Goal: Task Accomplishment & Management: Manage account settings

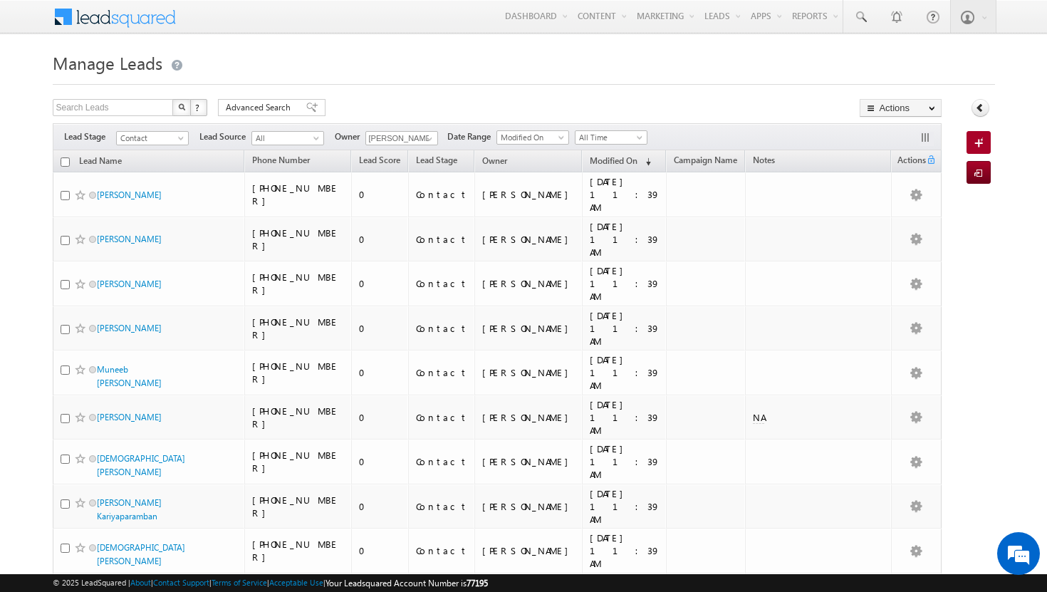
click at [992, 48] on h1 "Manage Leads" at bounding box center [524, 62] width 942 height 28
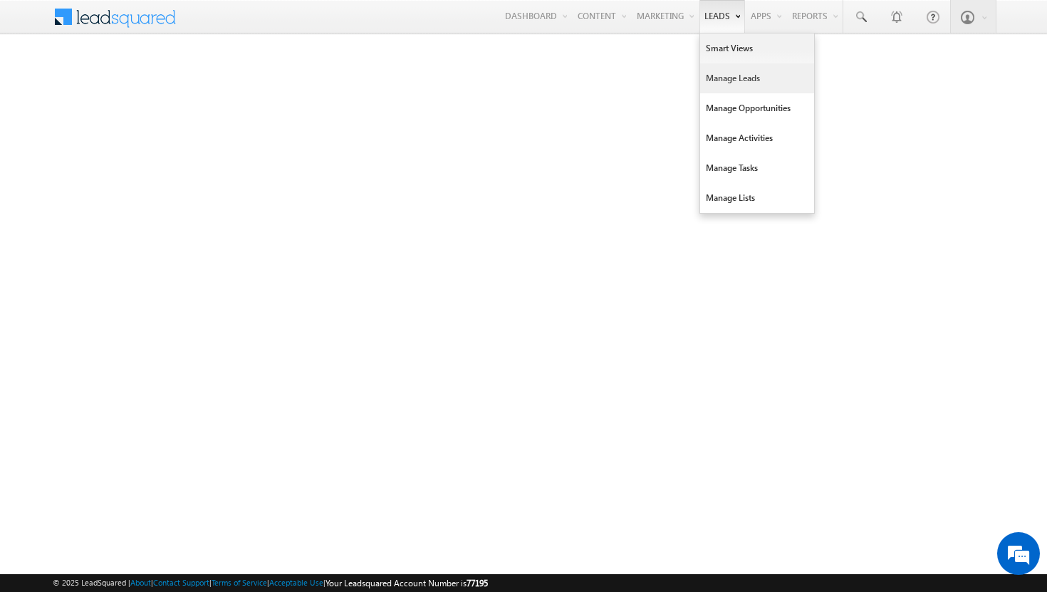
click at [729, 76] on link "Manage Leads" at bounding box center [757, 78] width 114 height 30
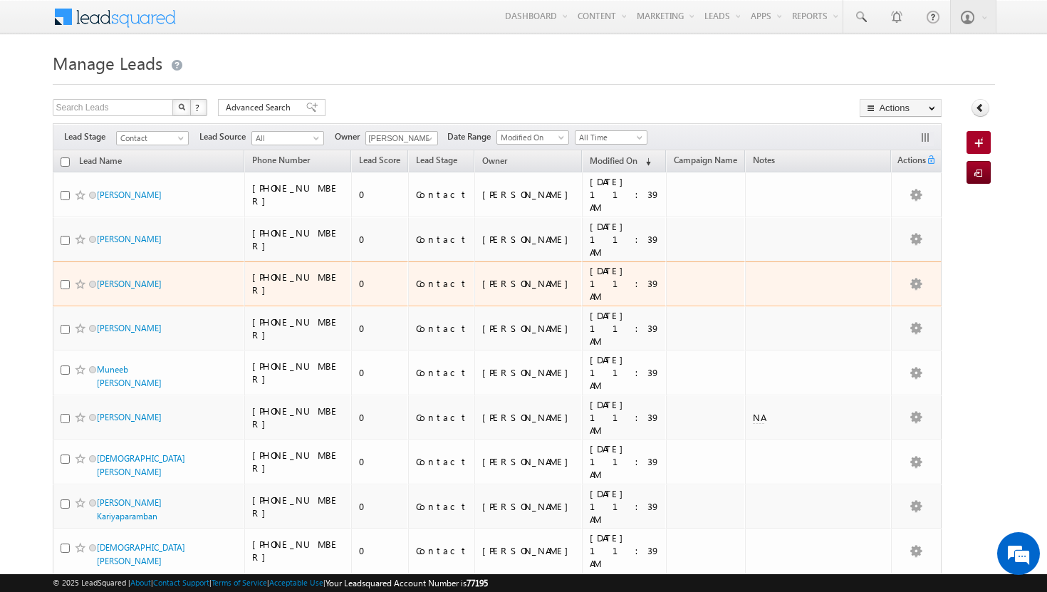
scroll to position [534, 0]
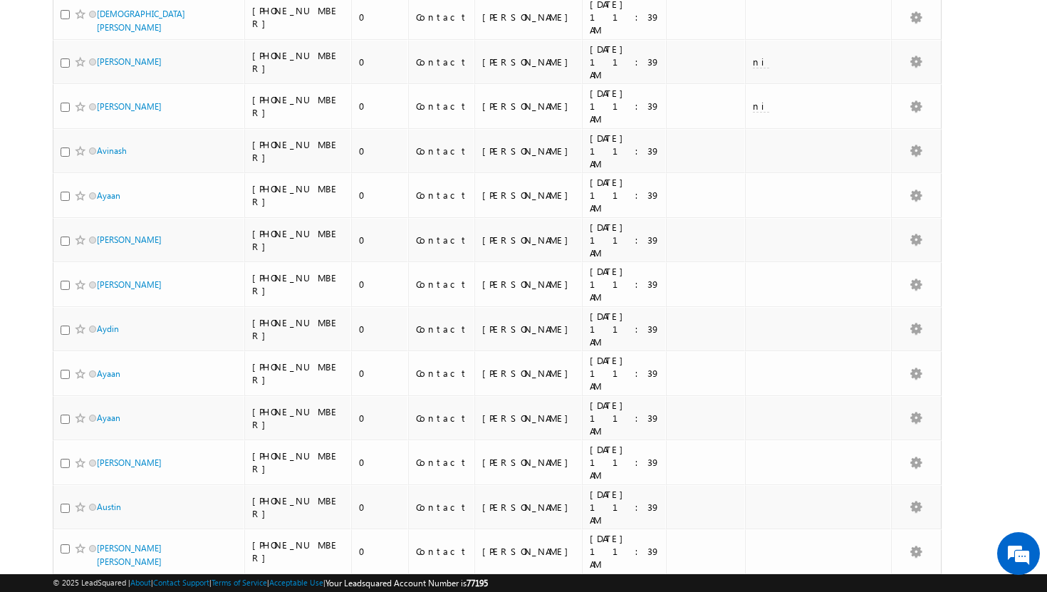
click at [95, 565] on li "100" at bounding box center [101, 567] width 34 height 14
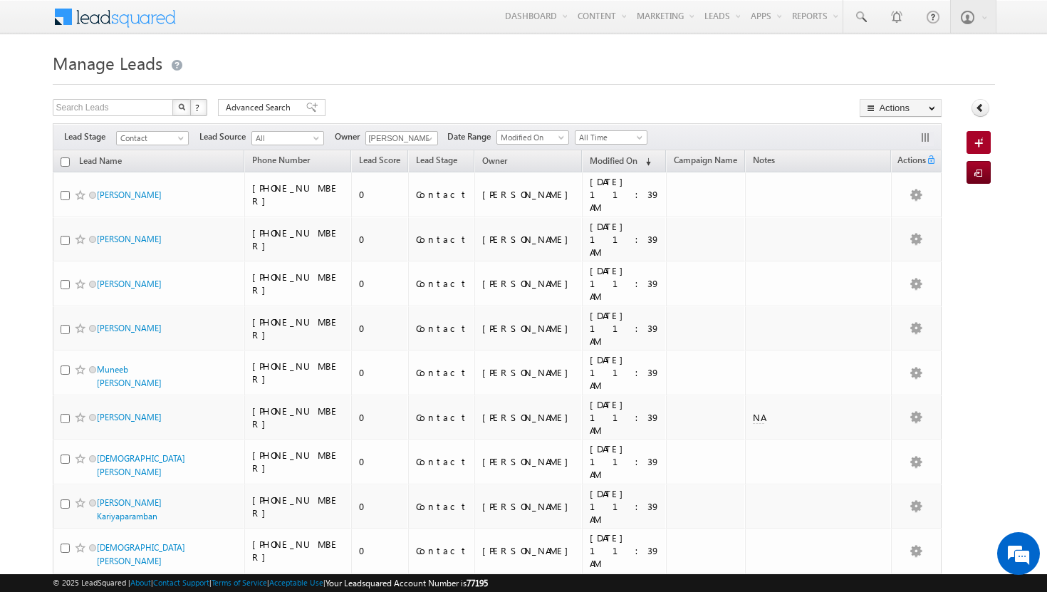
click at [65, 163] on input "checkbox" at bounding box center [65, 161] width 9 height 9
checkbox input "true"
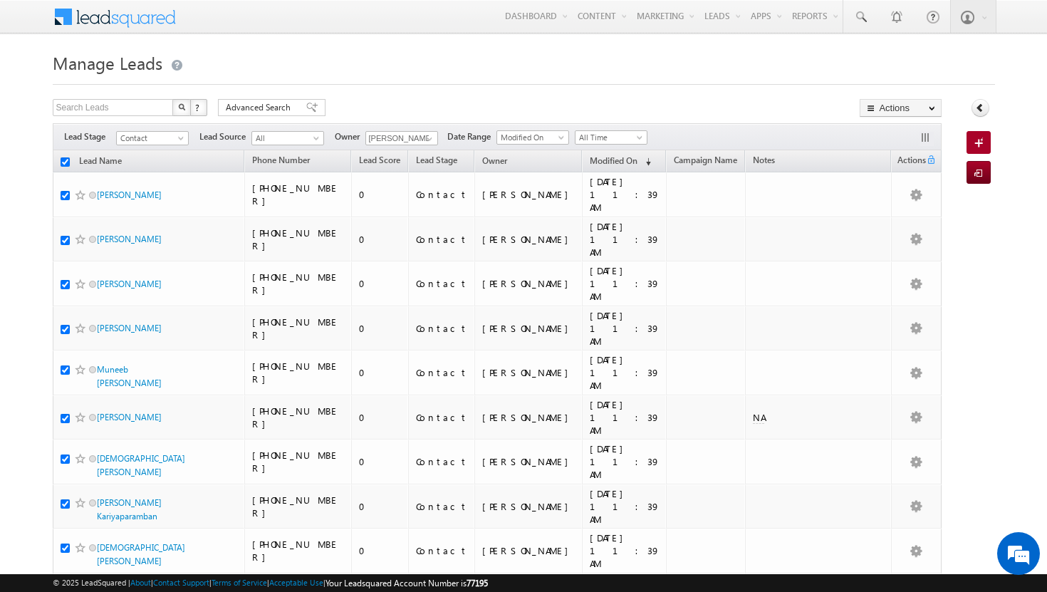
checkbox input "true"
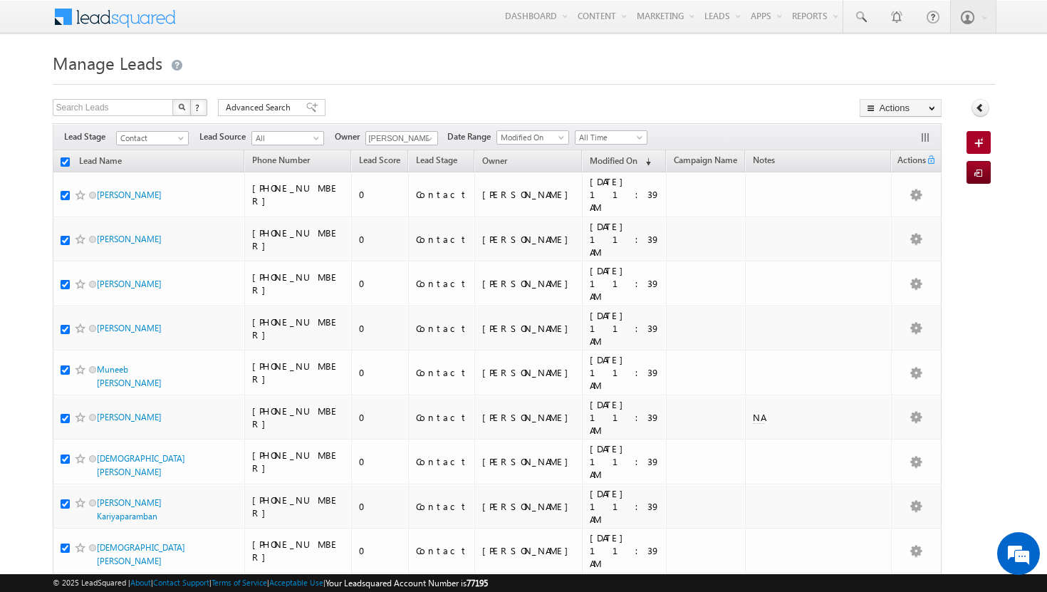
checkbox input "true"
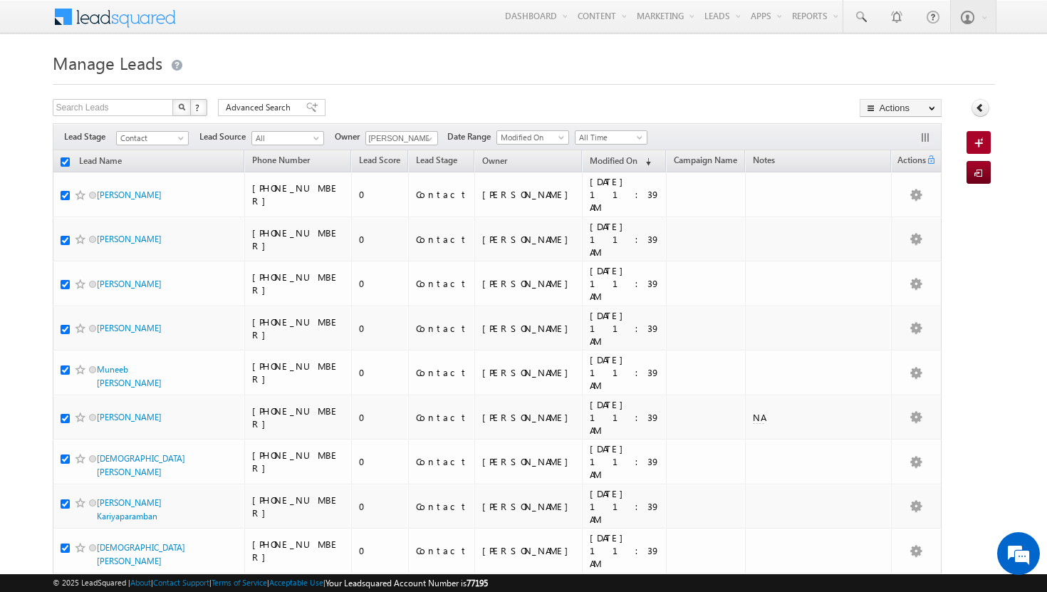
checkbox input "true"
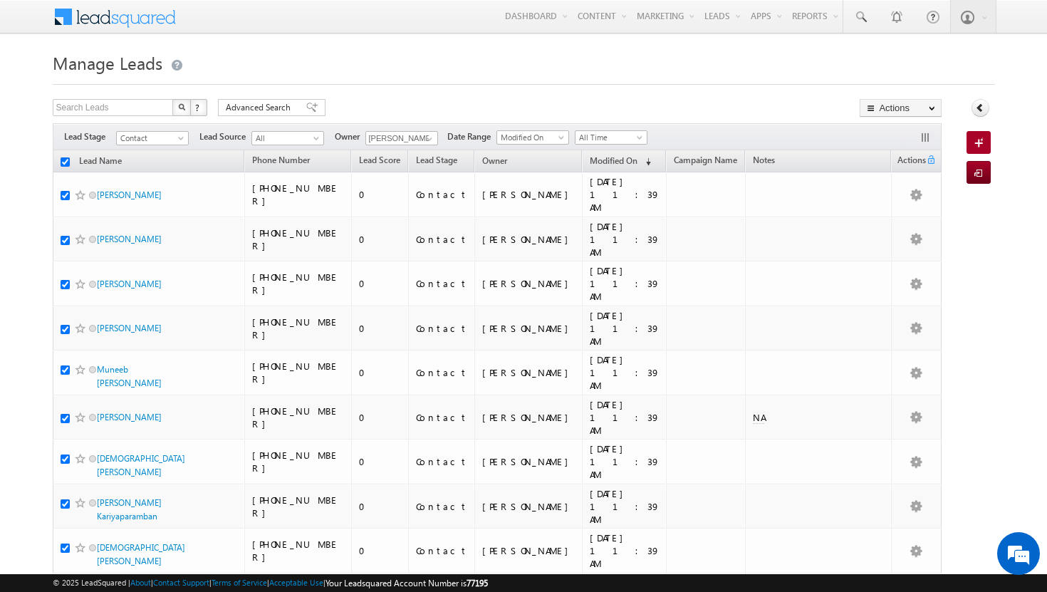
checkbox input "true"
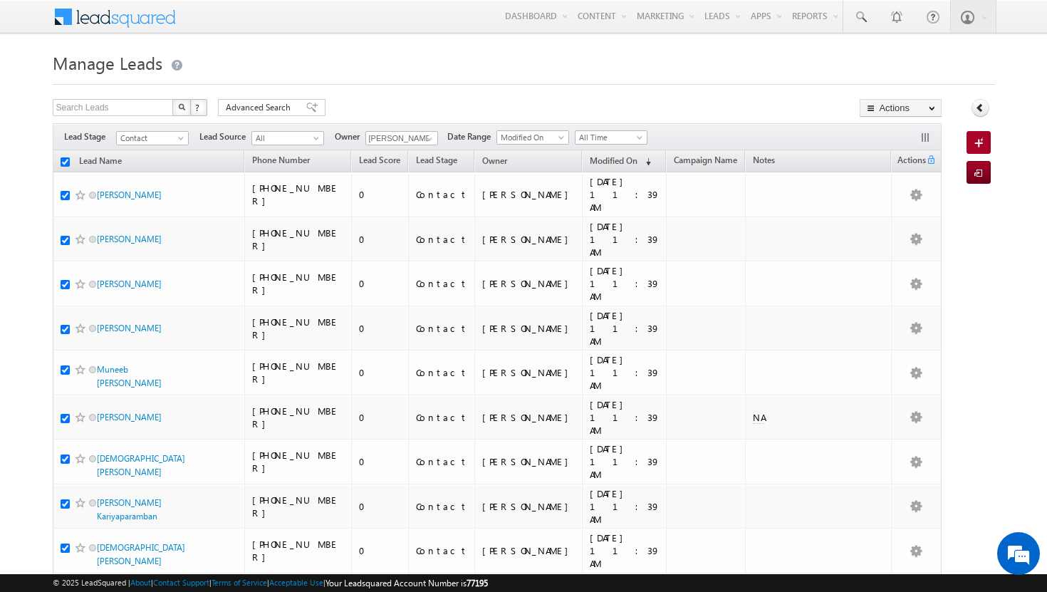
checkbox input "true"
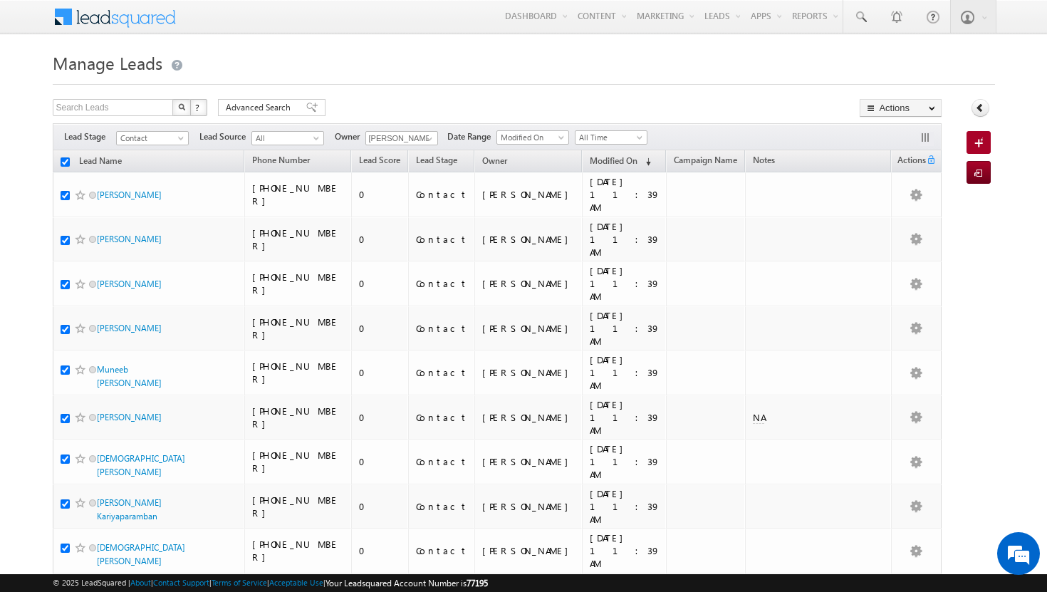
checkbox input "true"
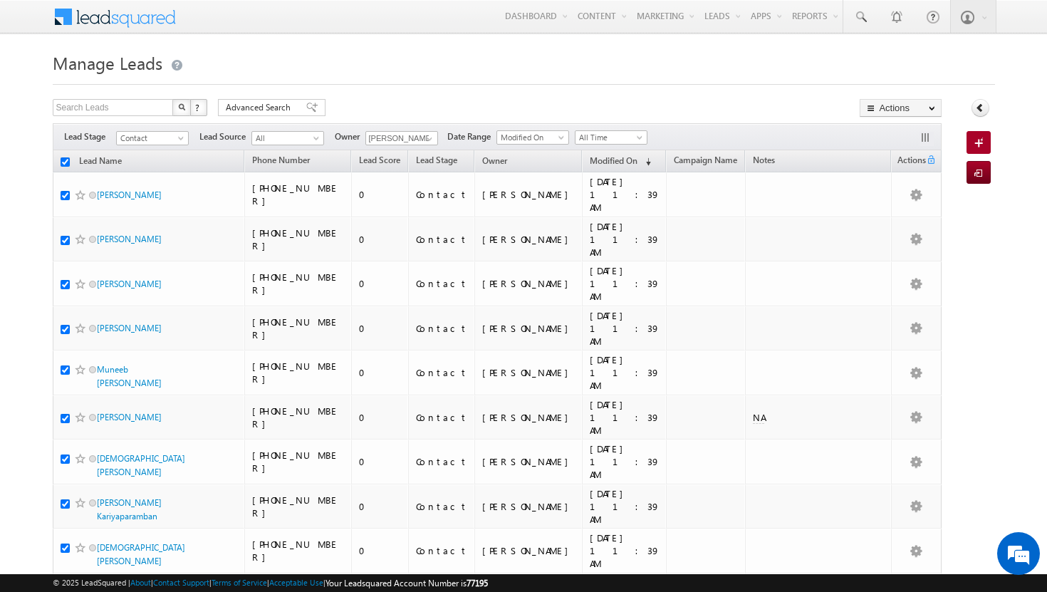
checkbox input "true"
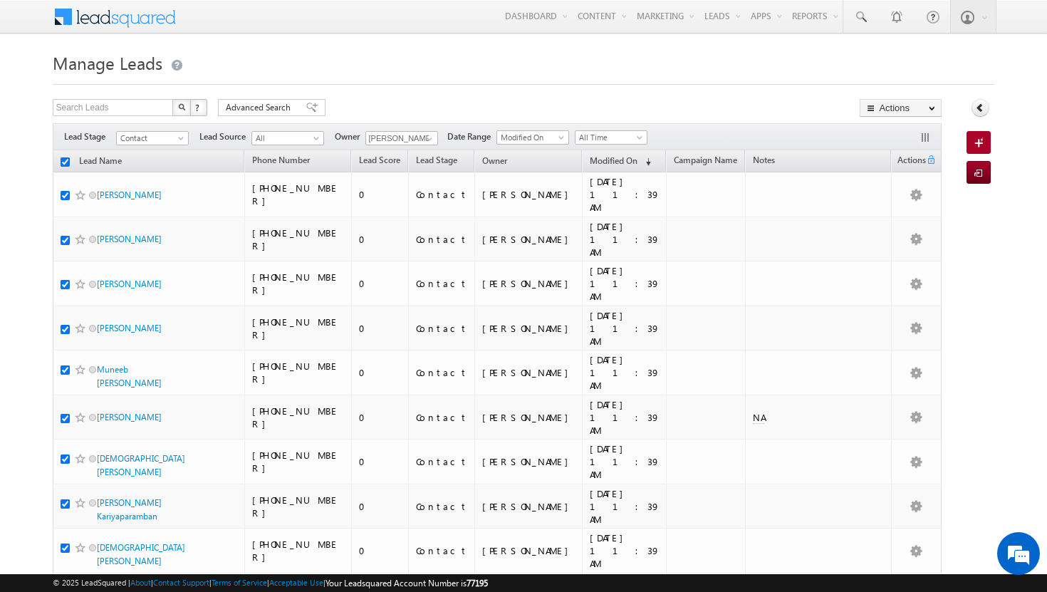
checkbox input "true"
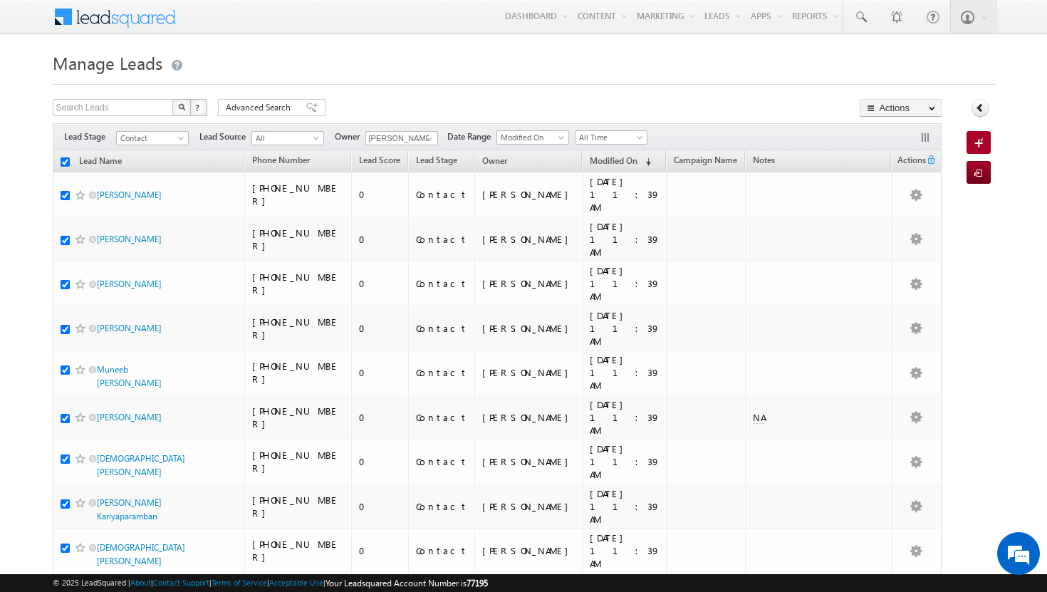
checkbox input "true"
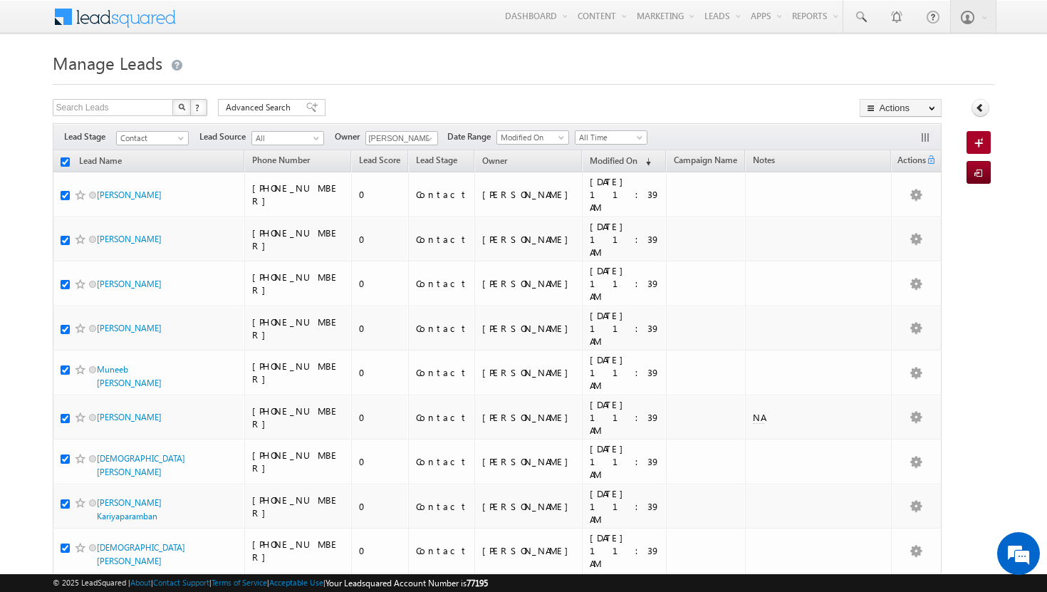
checkbox input "true"
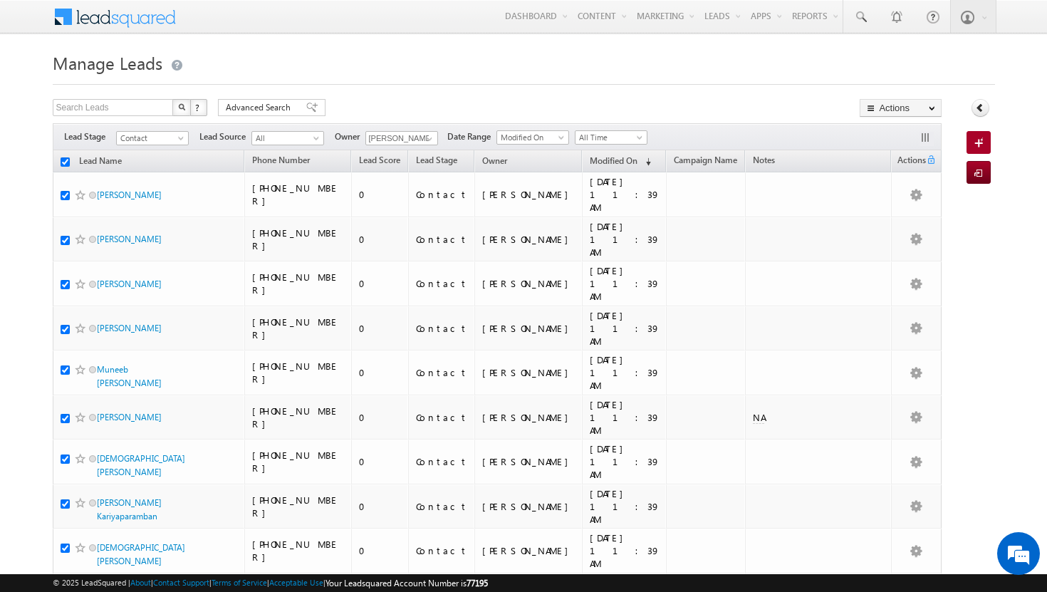
checkbox input "true"
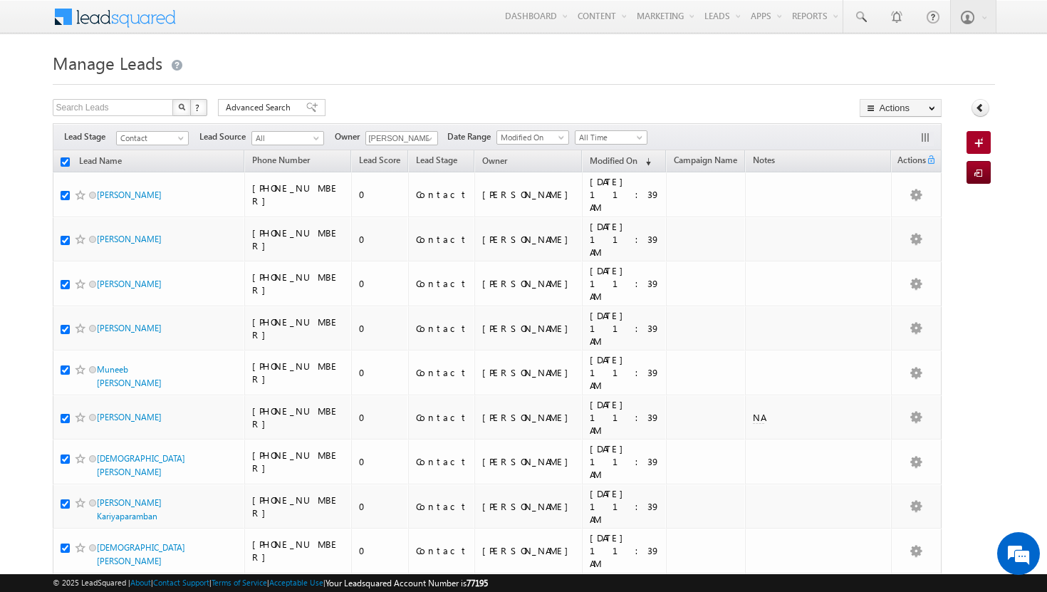
checkbox input "true"
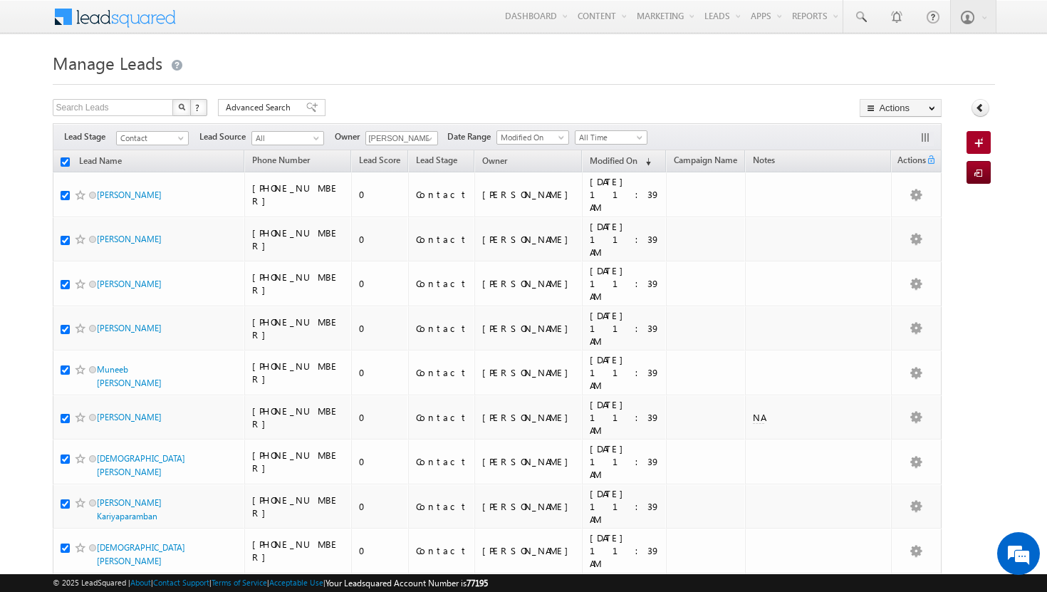
checkbox input "true"
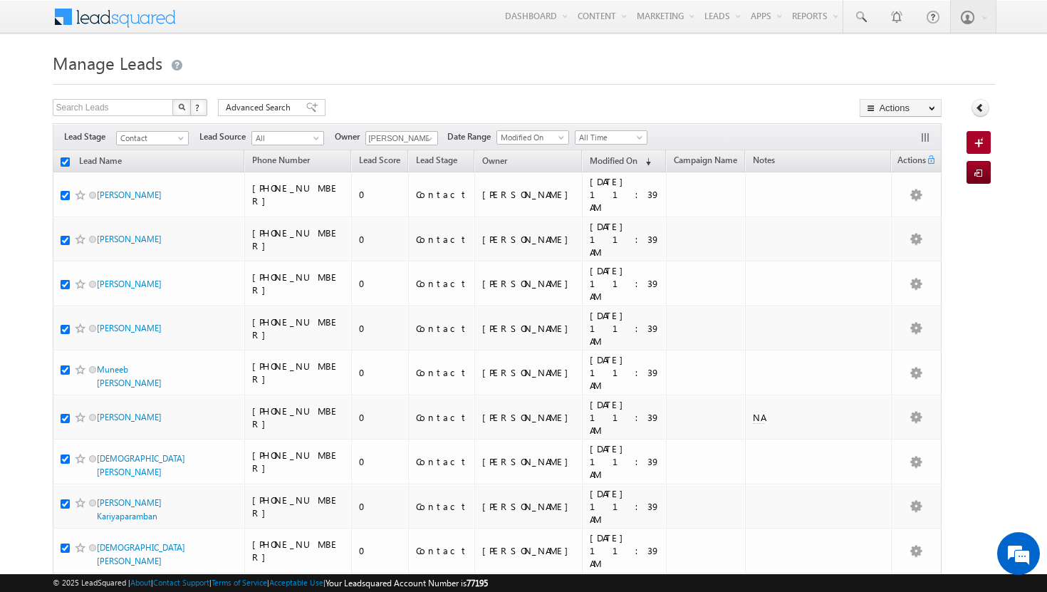
checkbox input "true"
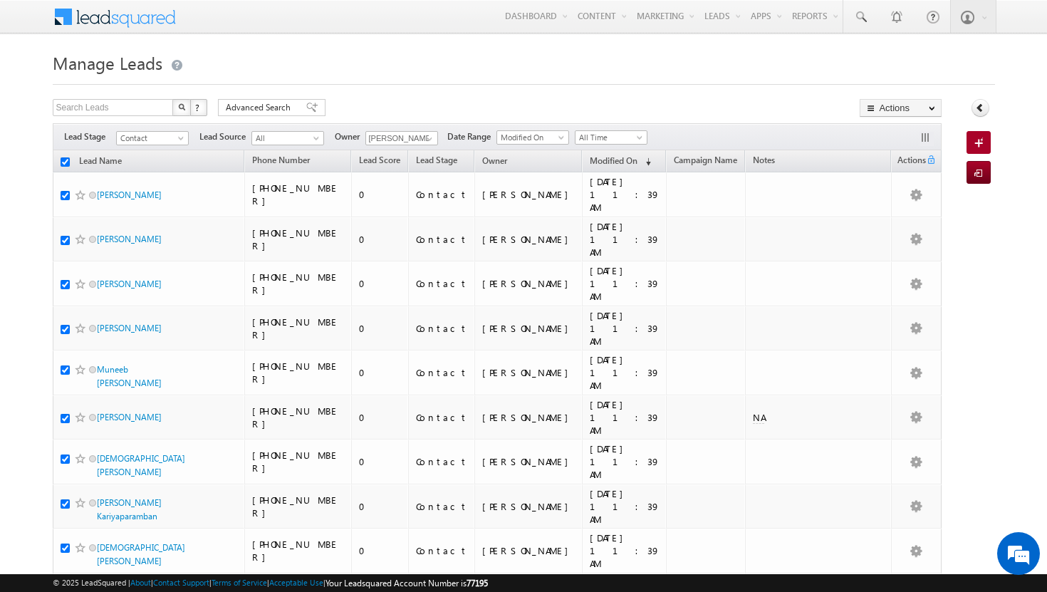
checkbox input "true"
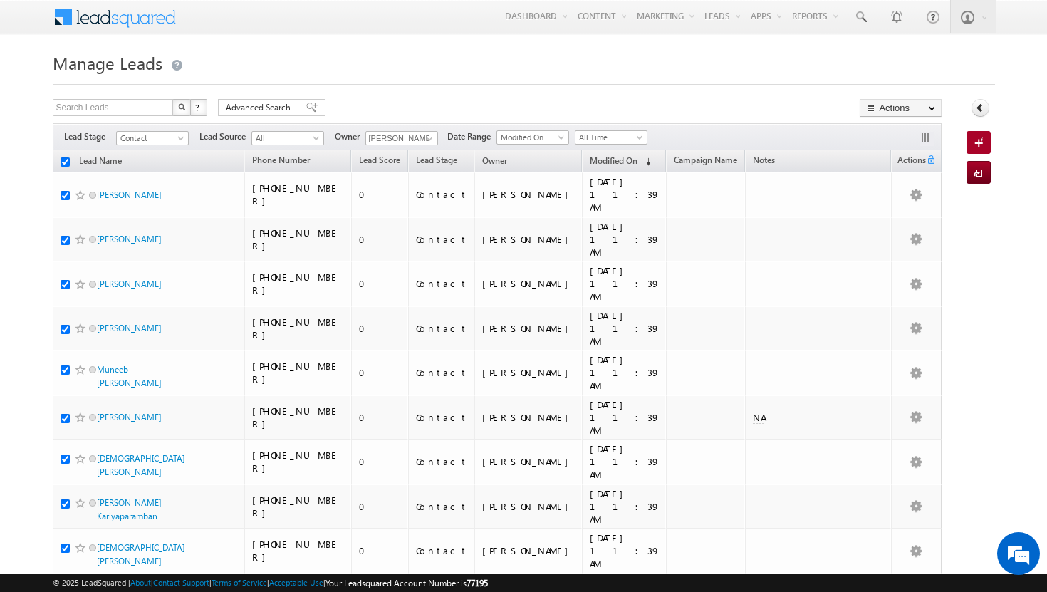
checkbox input "true"
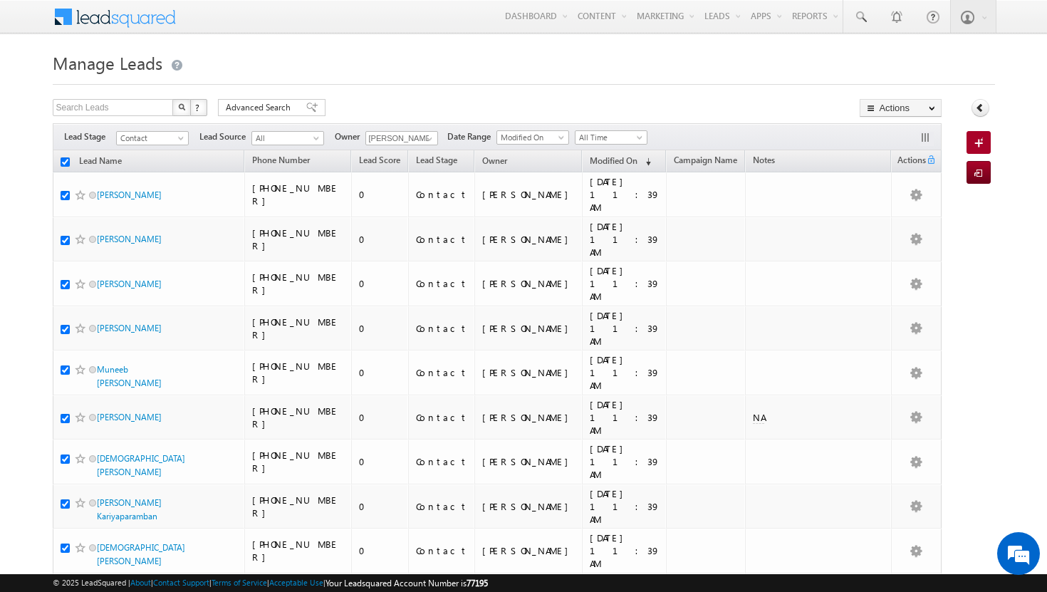
checkbox input "true"
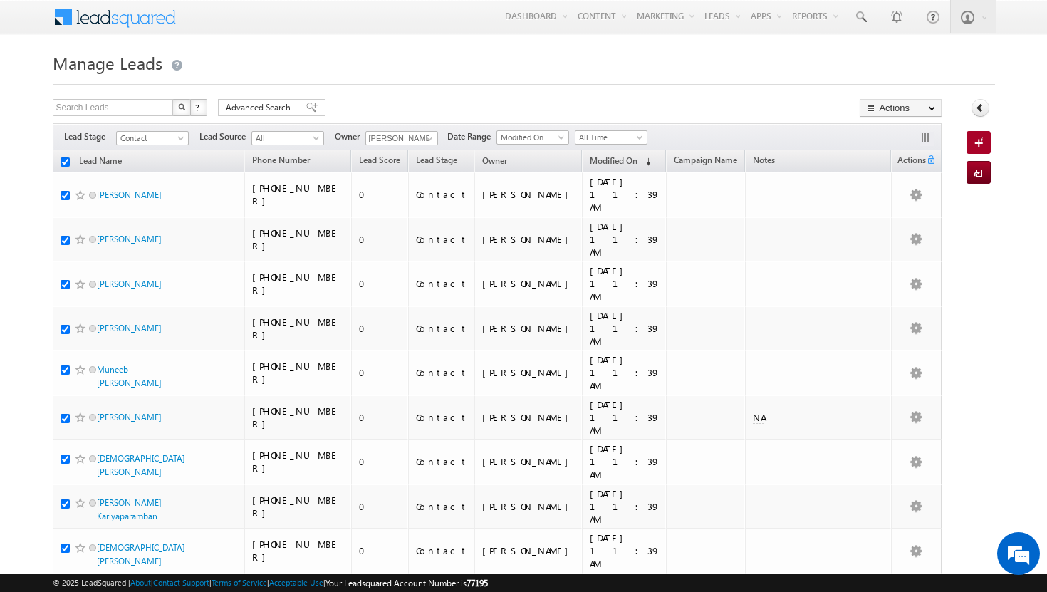
checkbox input "true"
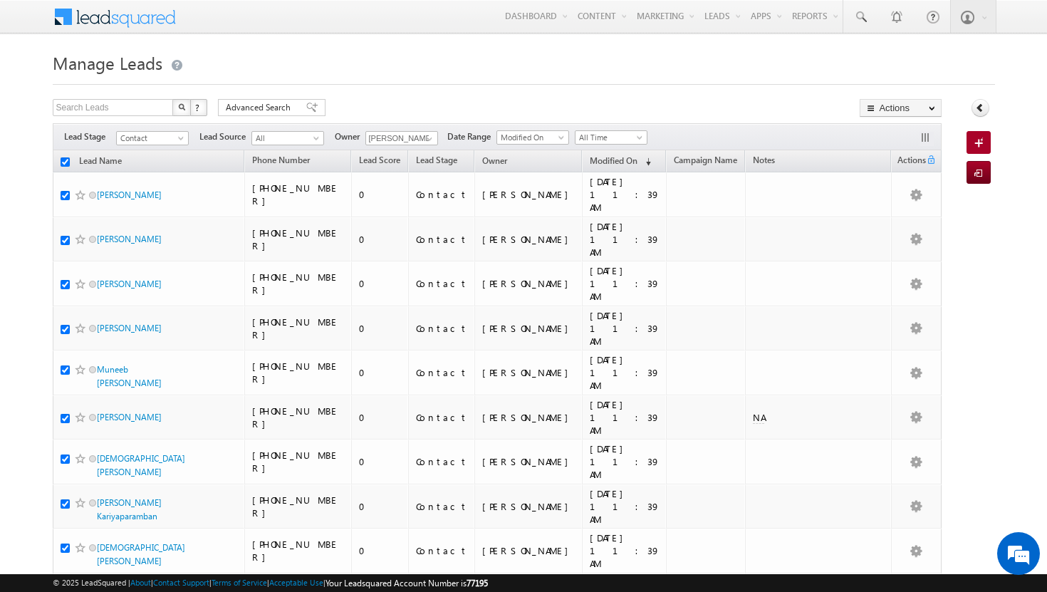
checkbox input "true"
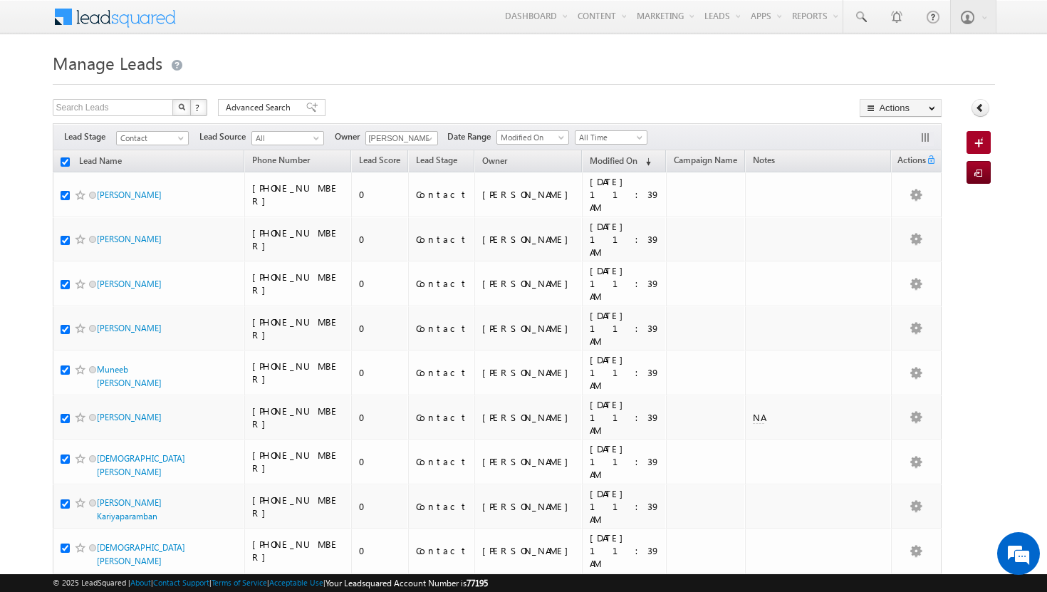
checkbox input "true"
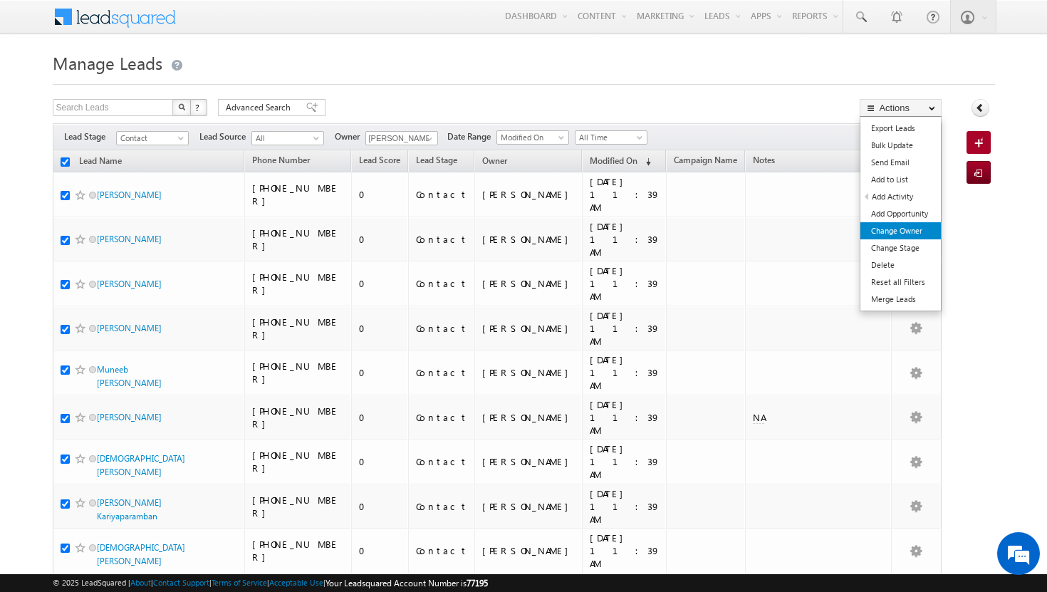
click at [918, 232] on link "Change Owner" at bounding box center [901, 230] width 80 height 17
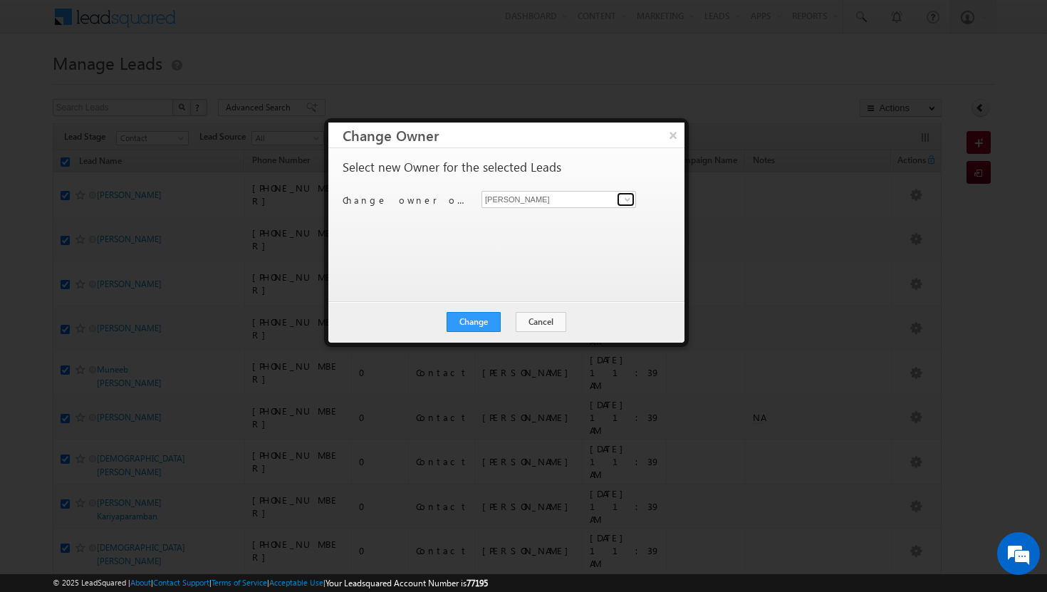
click at [628, 201] on span at bounding box center [627, 199] width 11 height 11
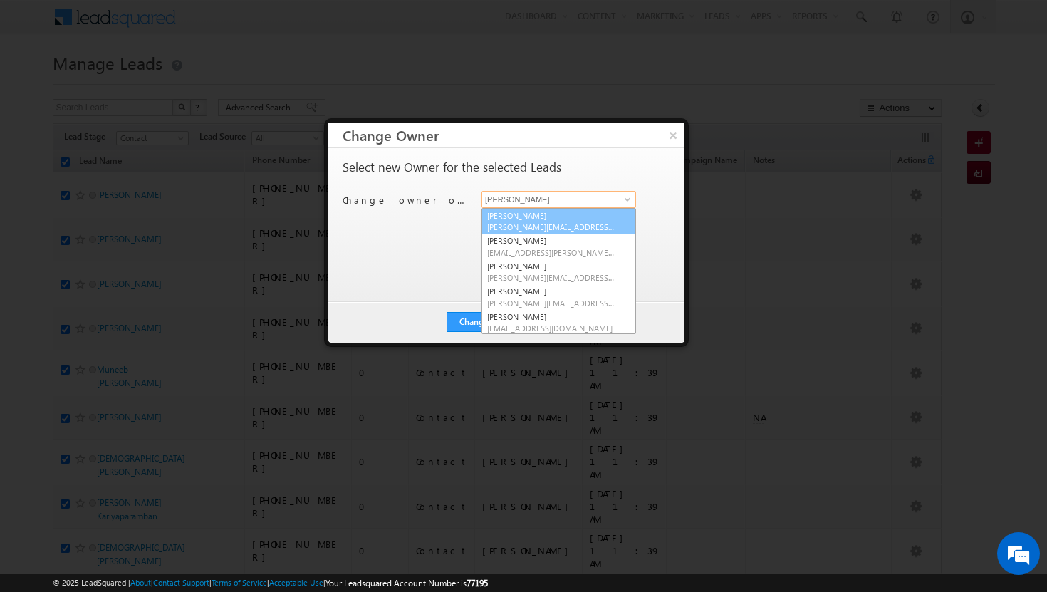
click at [591, 226] on span "[PERSON_NAME][EMAIL_ADDRESS][DOMAIN_NAME]" at bounding box center [551, 227] width 128 height 11
type input "[PERSON_NAME]"
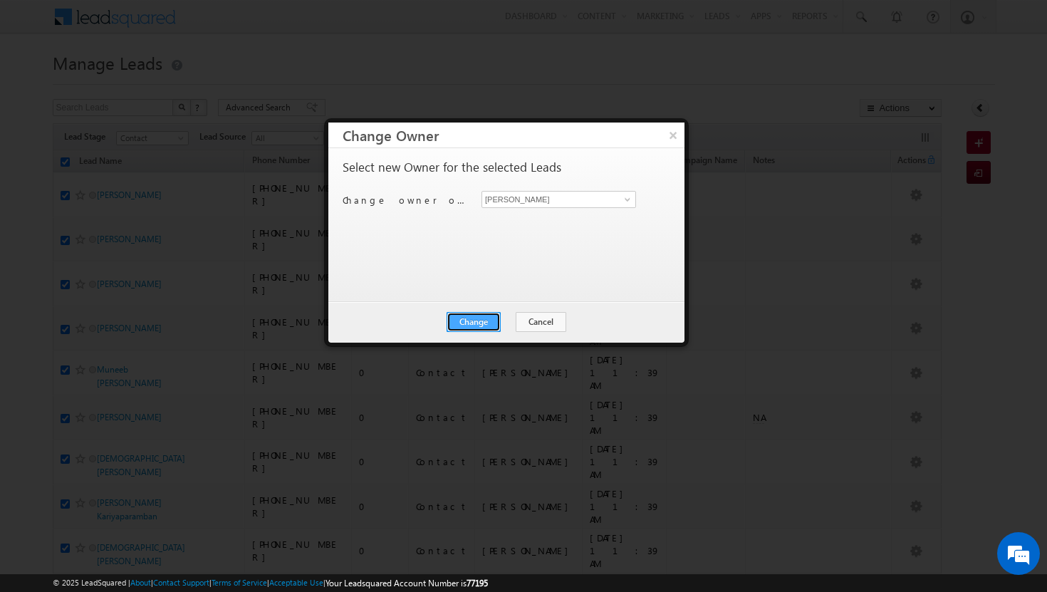
click at [461, 321] on button "Change" at bounding box center [474, 322] width 54 height 20
click at [510, 319] on button "Close" at bounding box center [509, 322] width 46 height 20
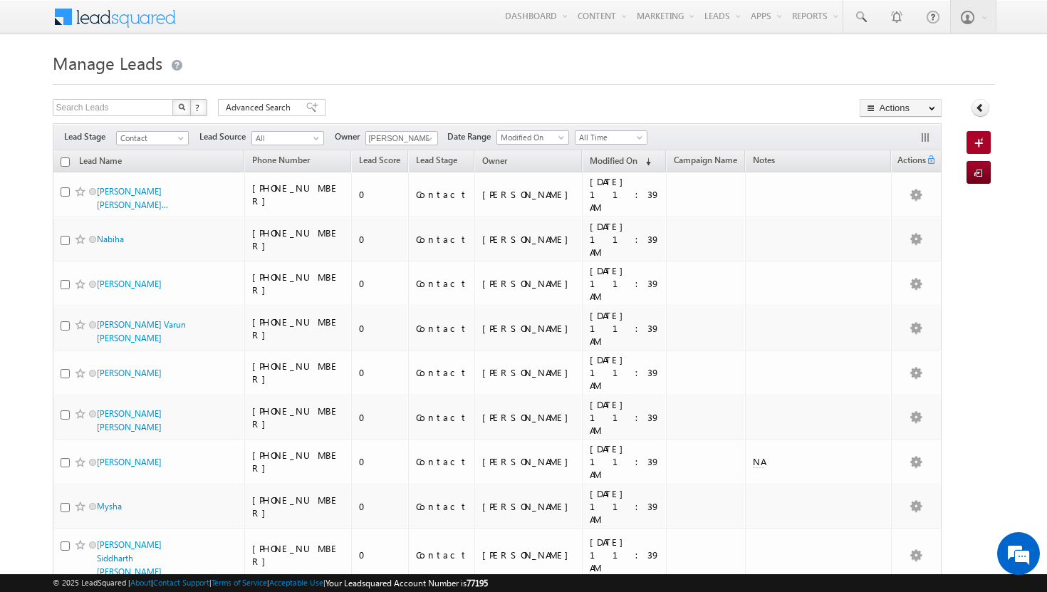
click at [67, 162] on input "checkbox" at bounding box center [65, 161] width 9 height 9
checkbox input "true"
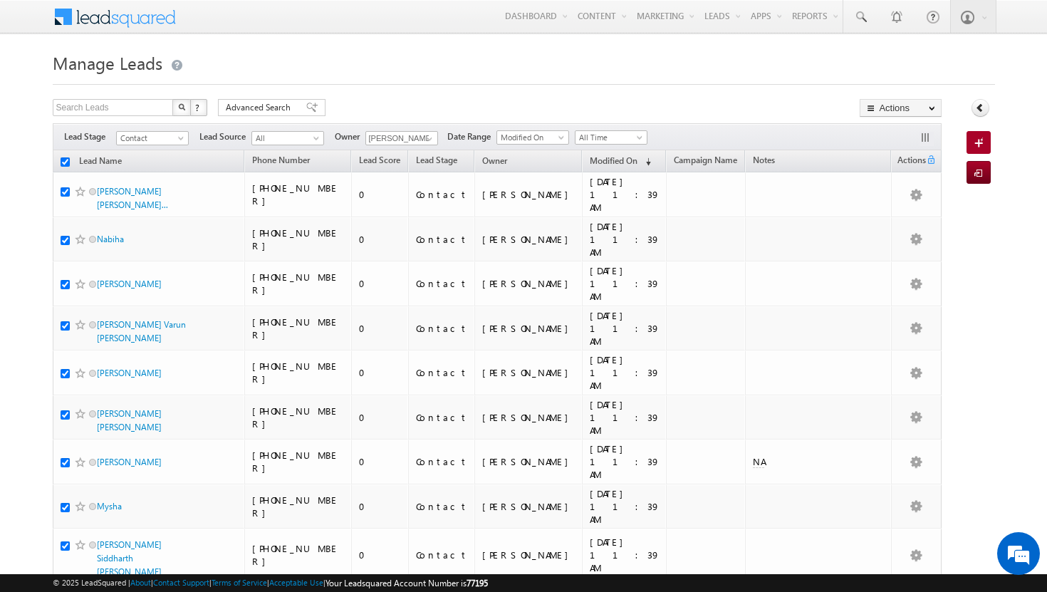
checkbox input "true"
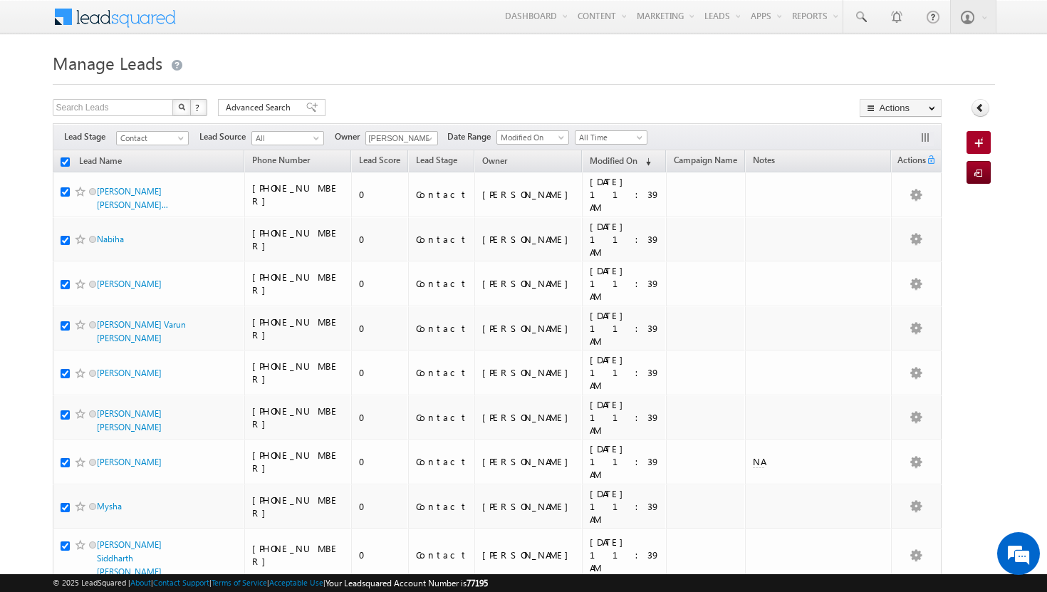
checkbox input "true"
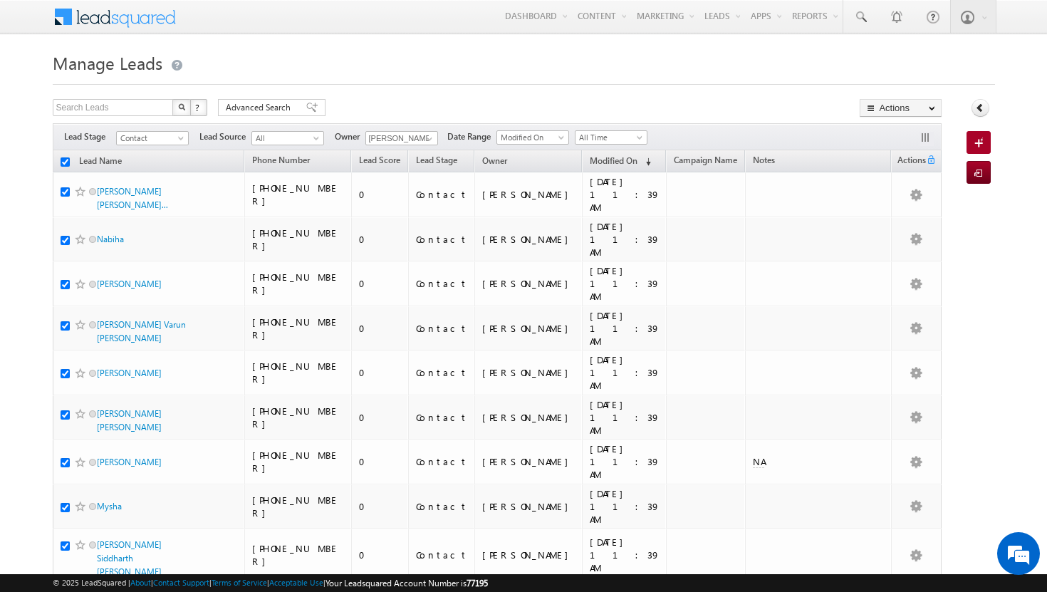
checkbox input "true"
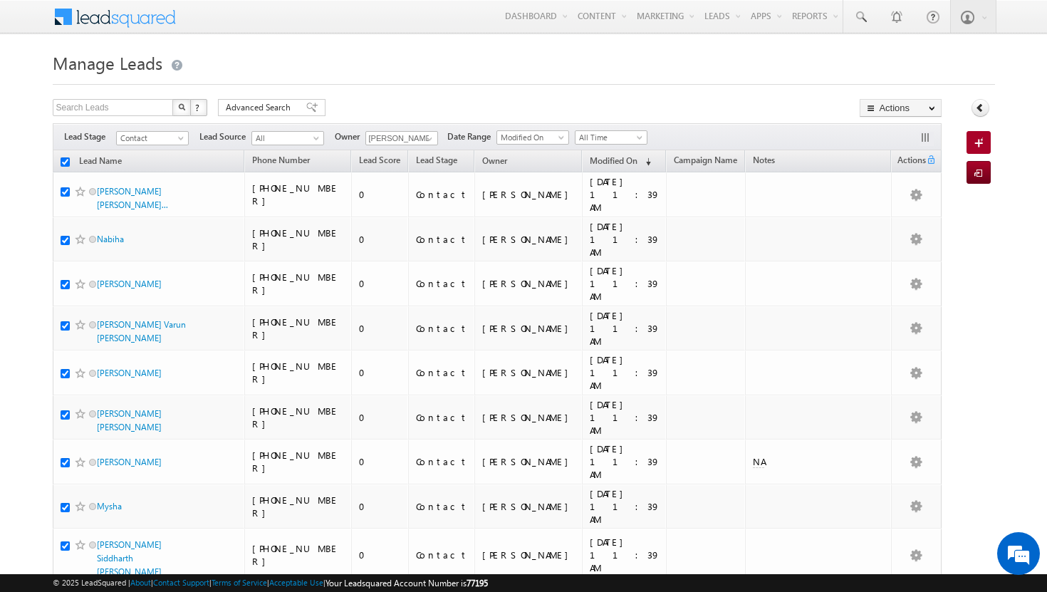
checkbox input "true"
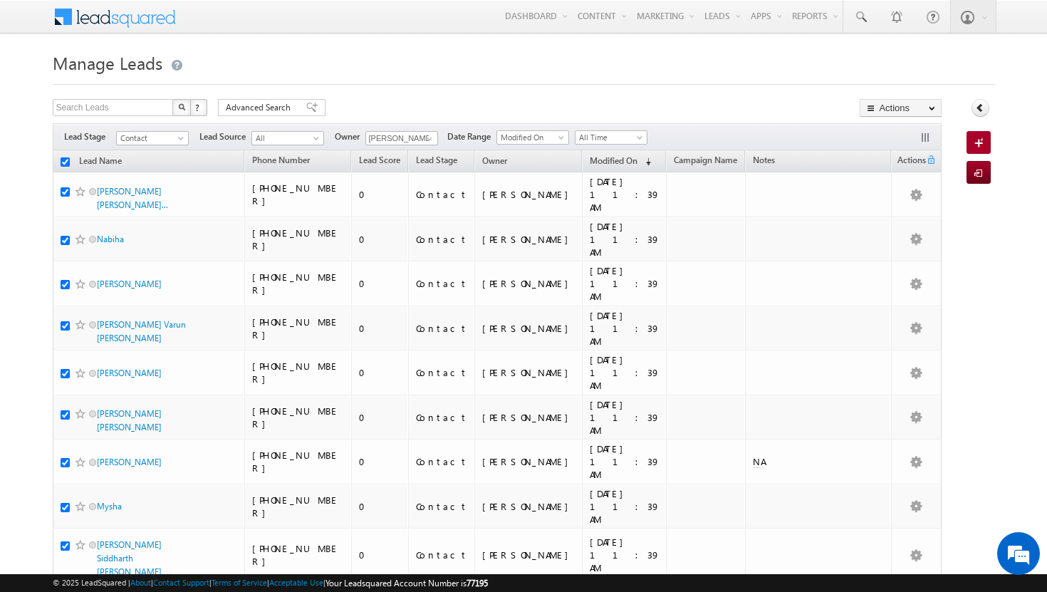
checkbox input "true"
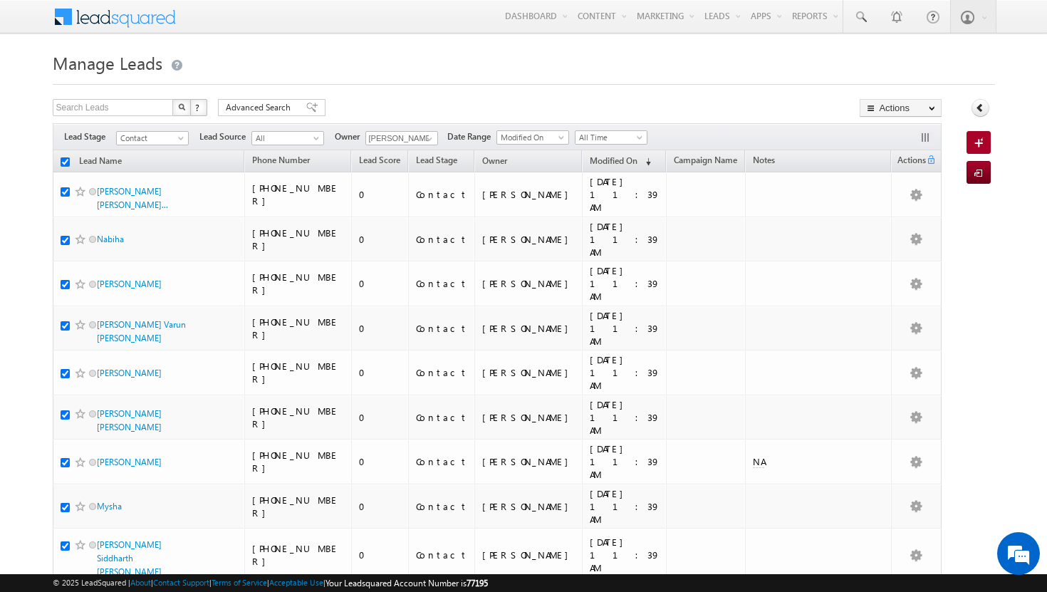
checkbox input "true"
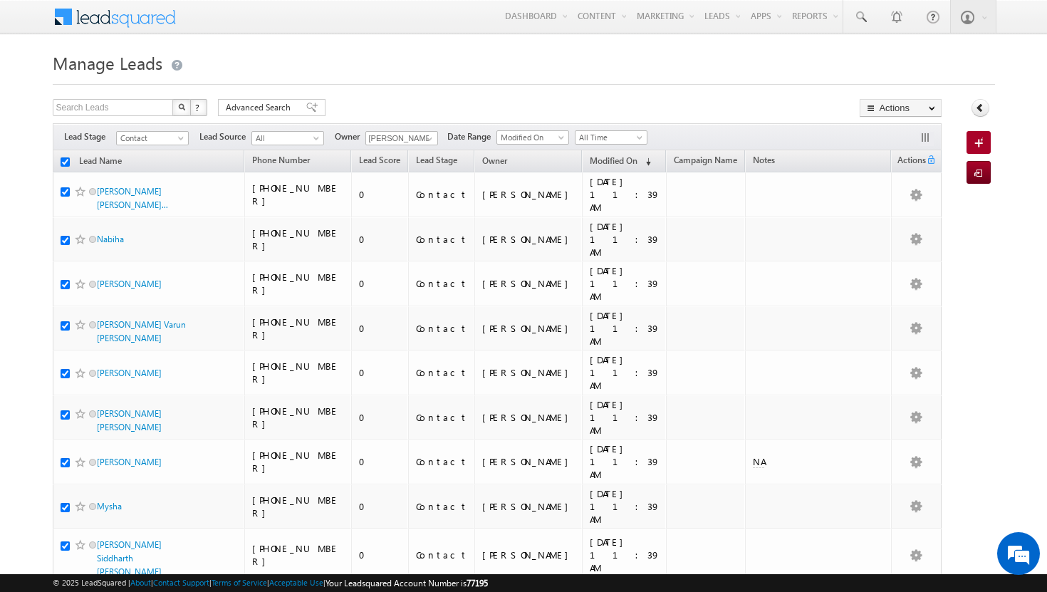
checkbox input "true"
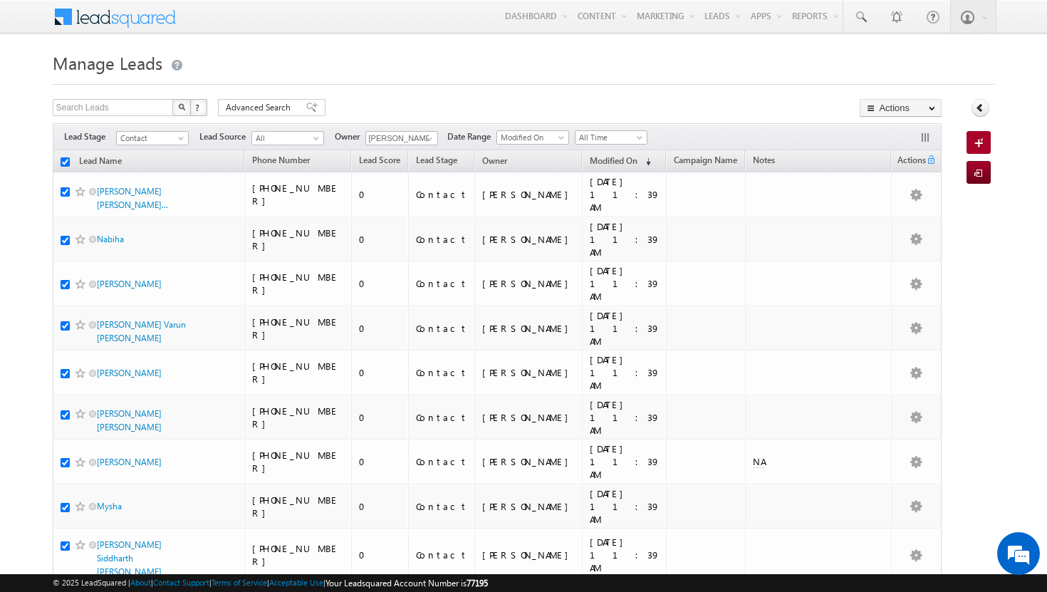
checkbox input "true"
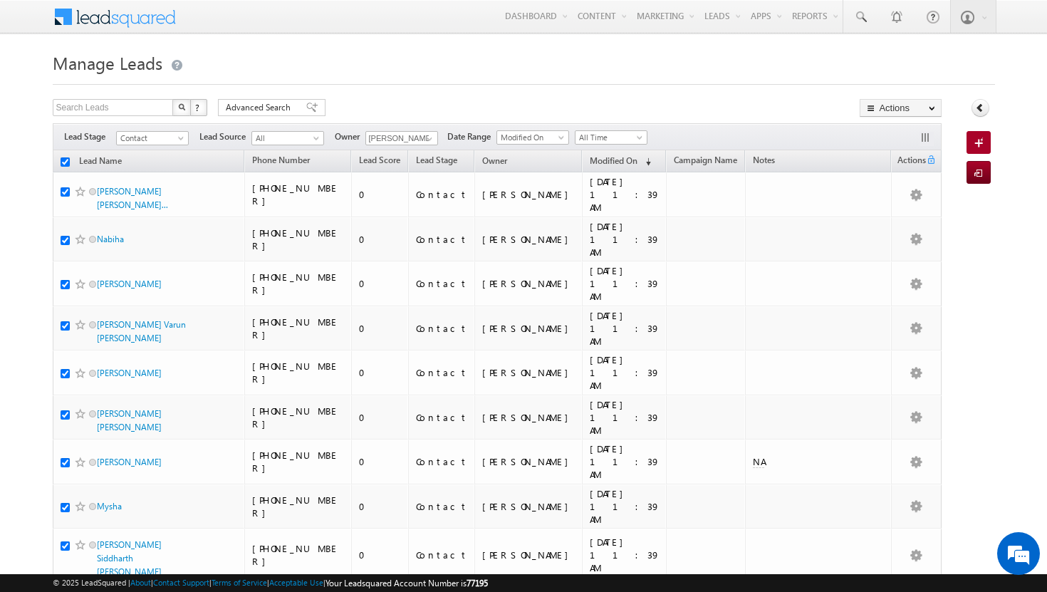
checkbox input "true"
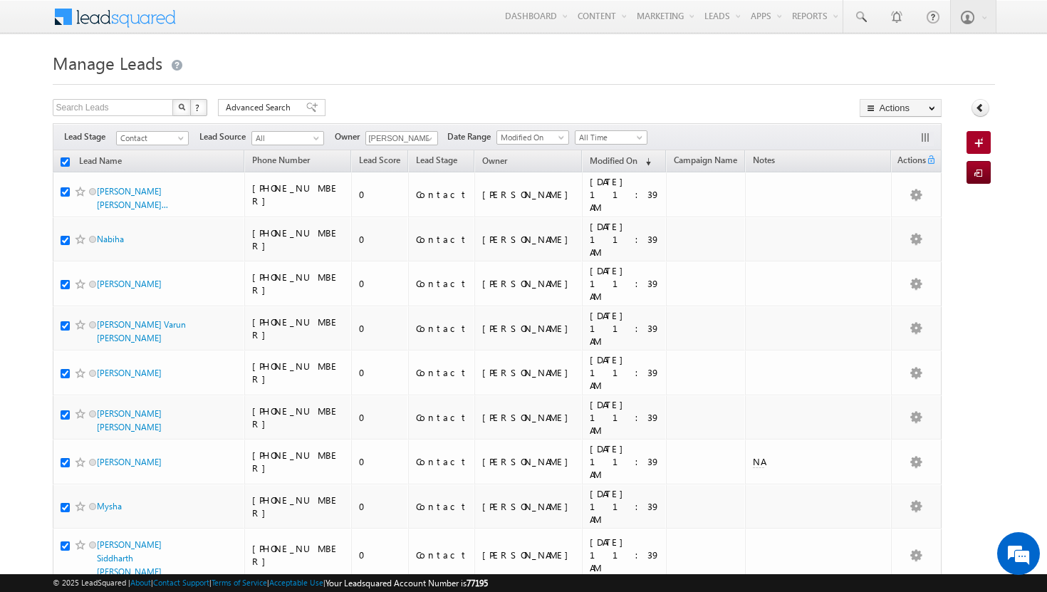
checkbox input "true"
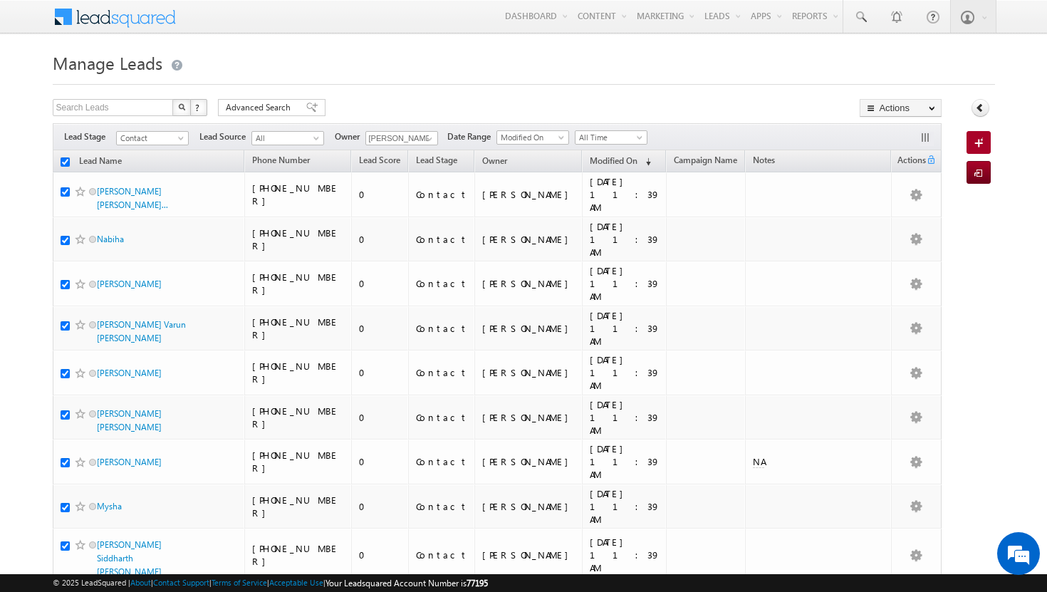
checkbox input "true"
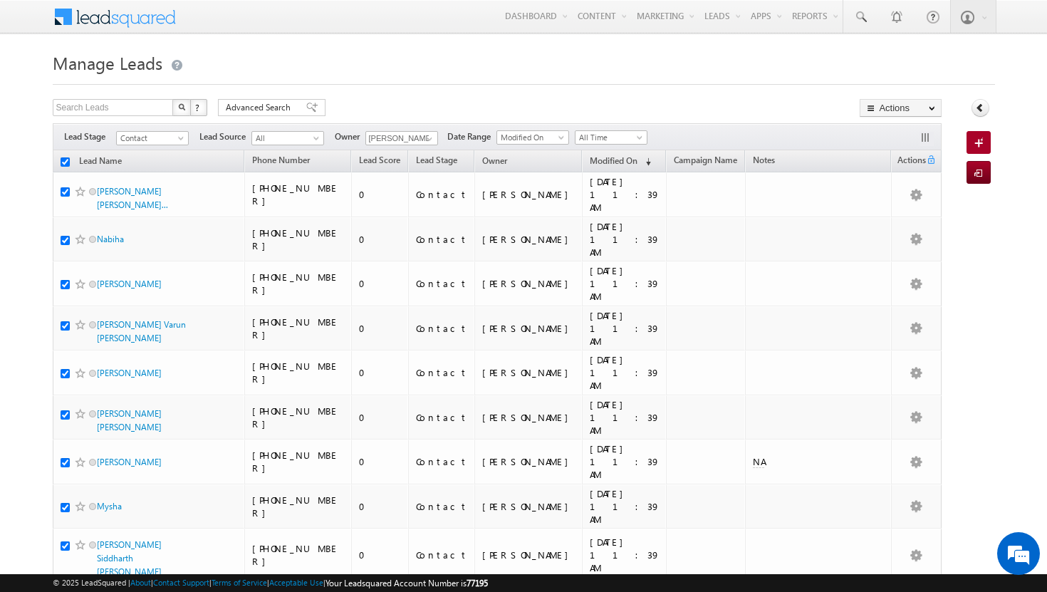
checkbox input "true"
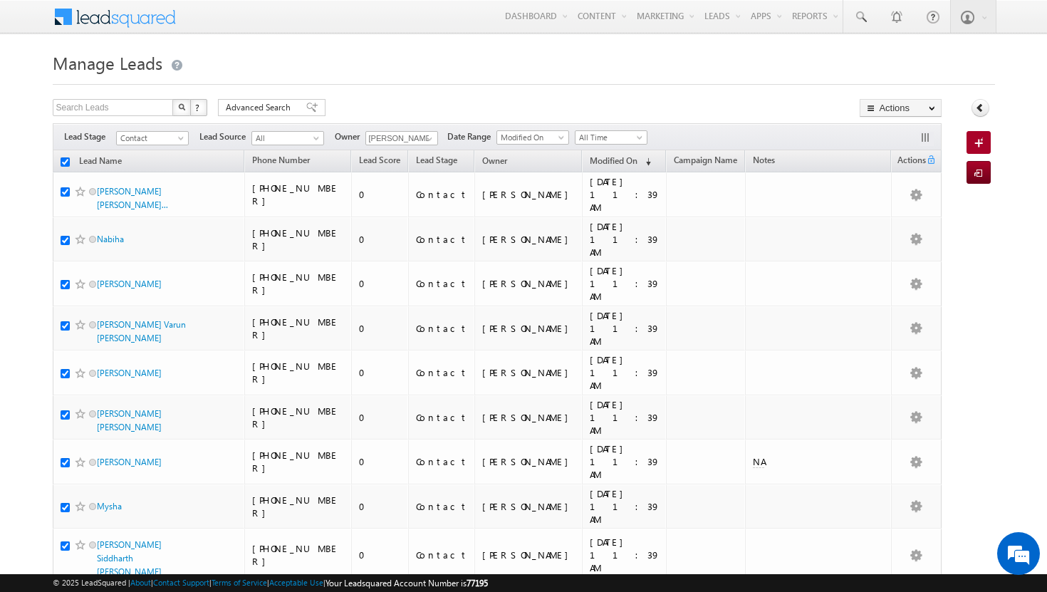
checkbox input "true"
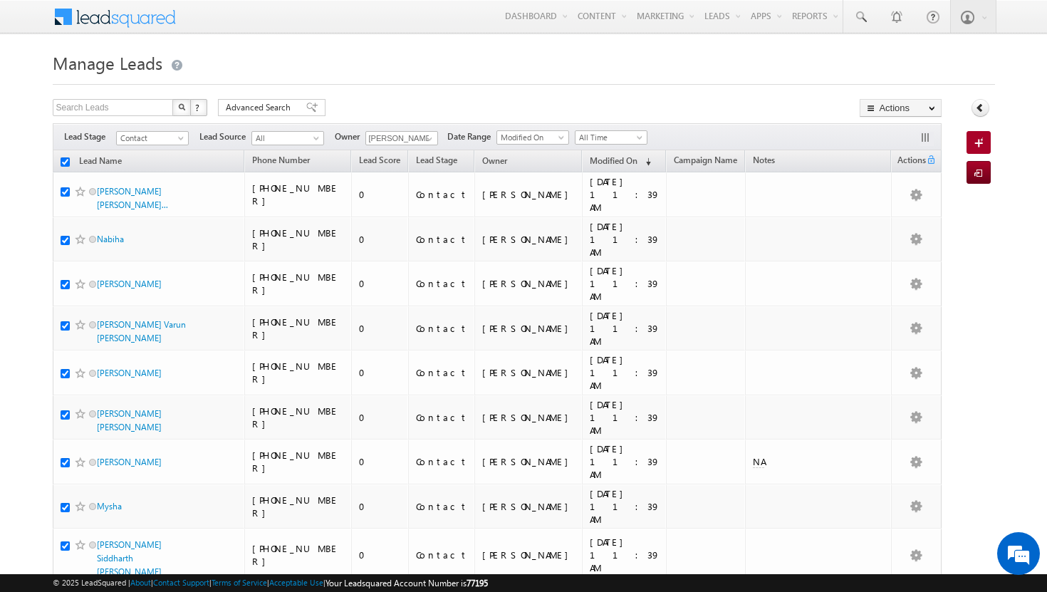
checkbox input "true"
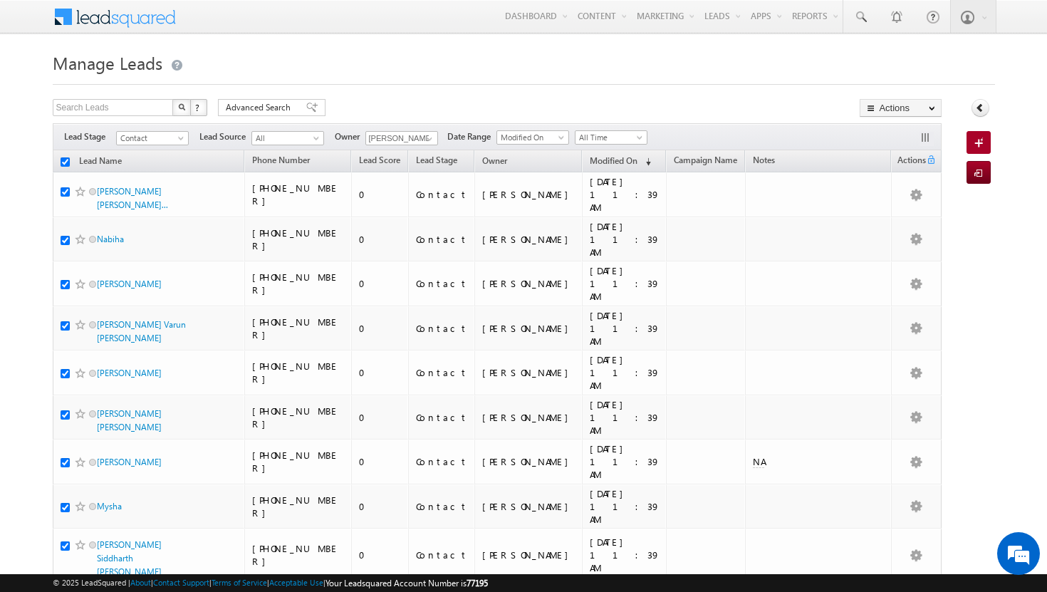
checkbox input "true"
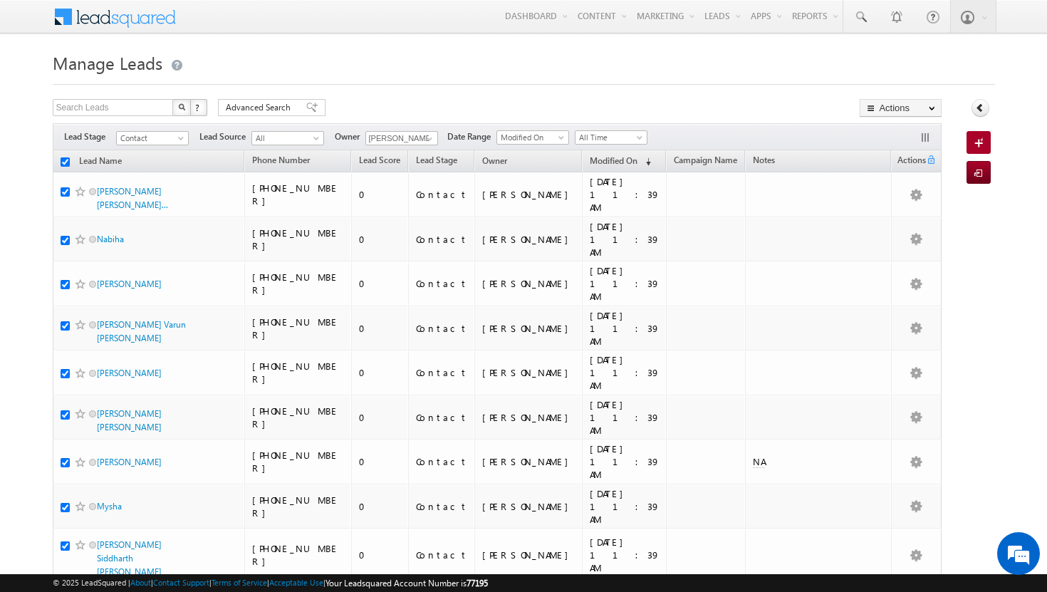
checkbox input "true"
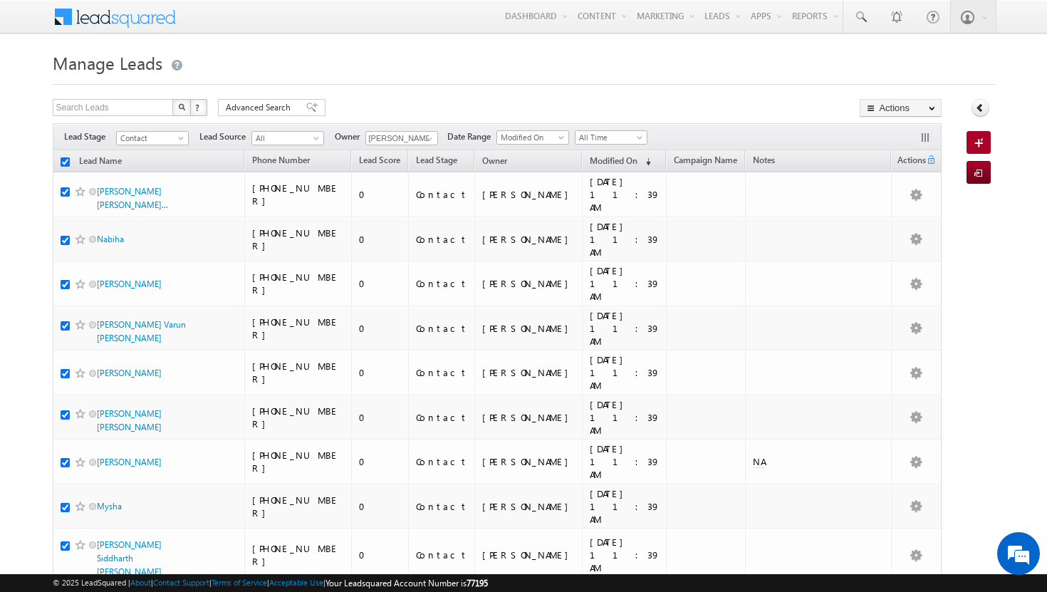
checkbox input "true"
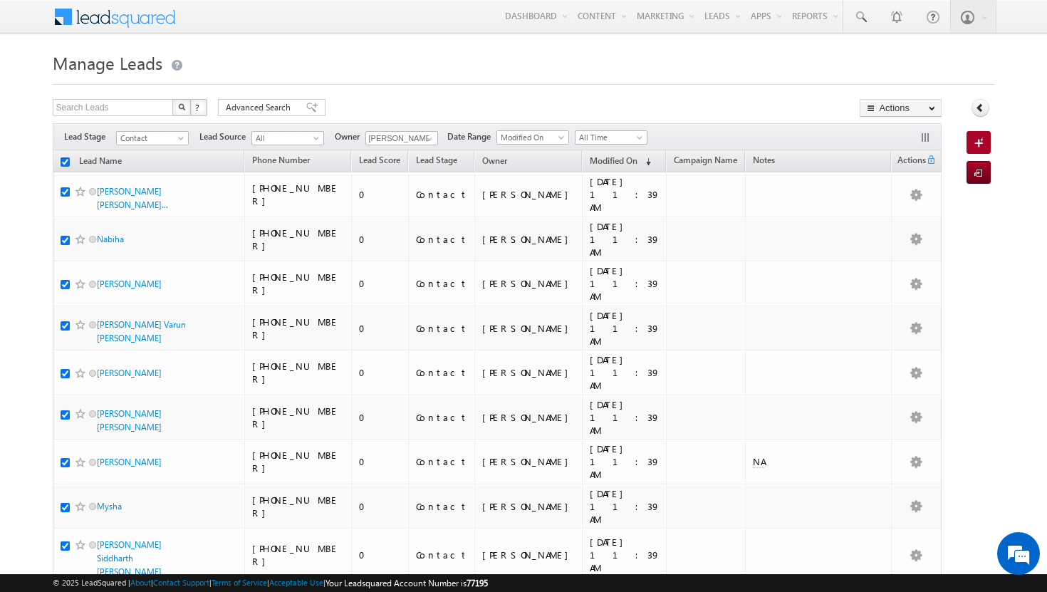
checkbox input "true"
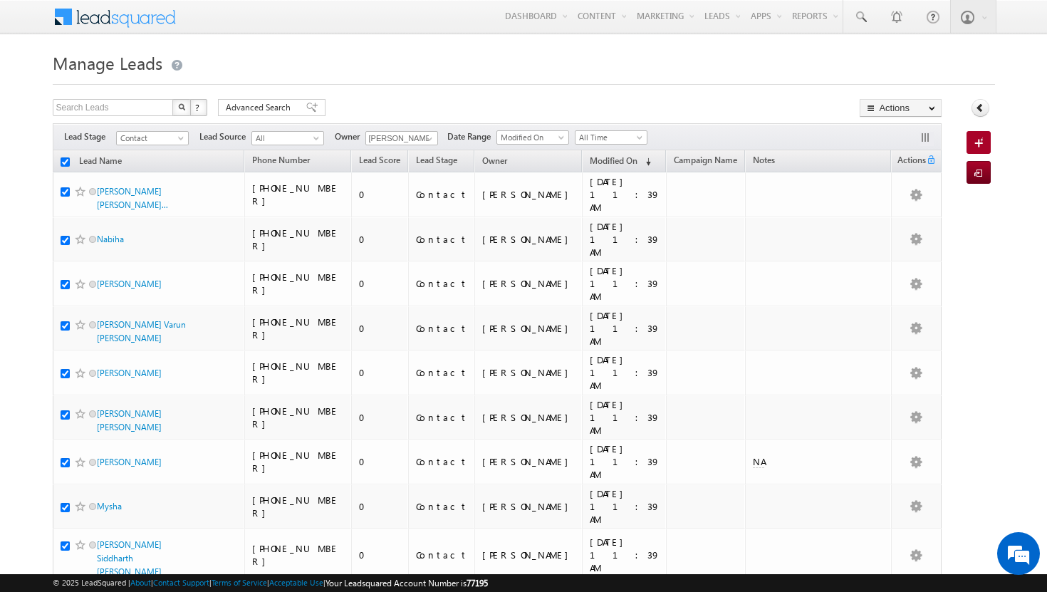
checkbox input "true"
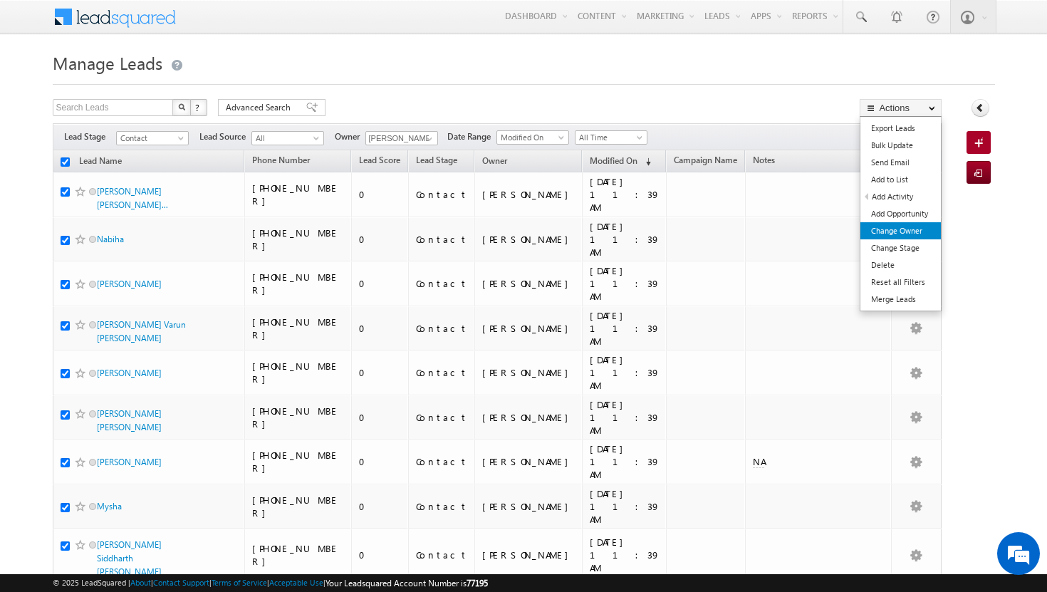
click at [917, 232] on link "Change Owner" at bounding box center [901, 230] width 80 height 17
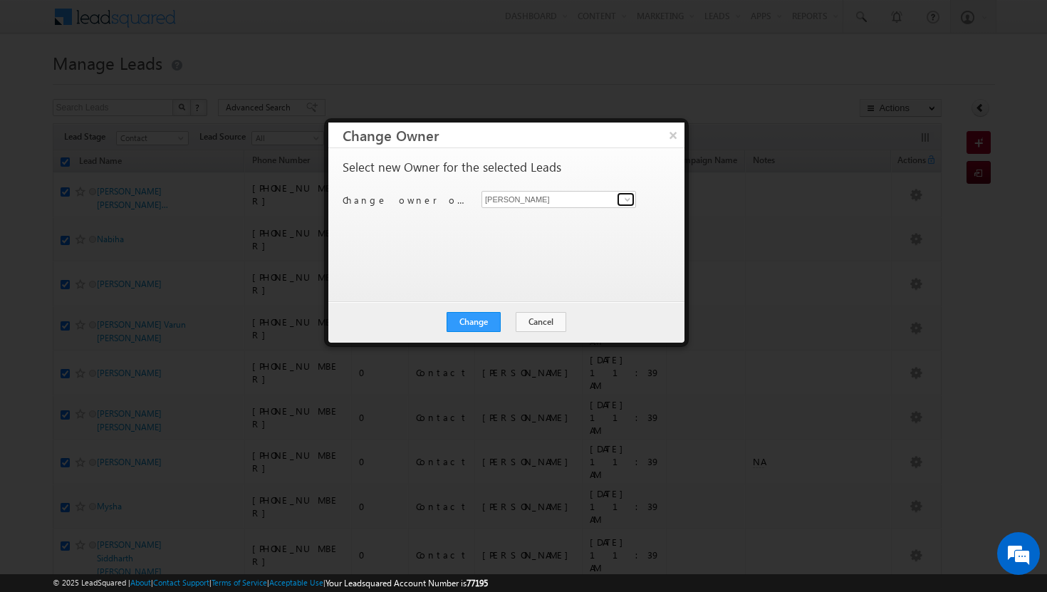
click at [629, 201] on span at bounding box center [627, 199] width 11 height 11
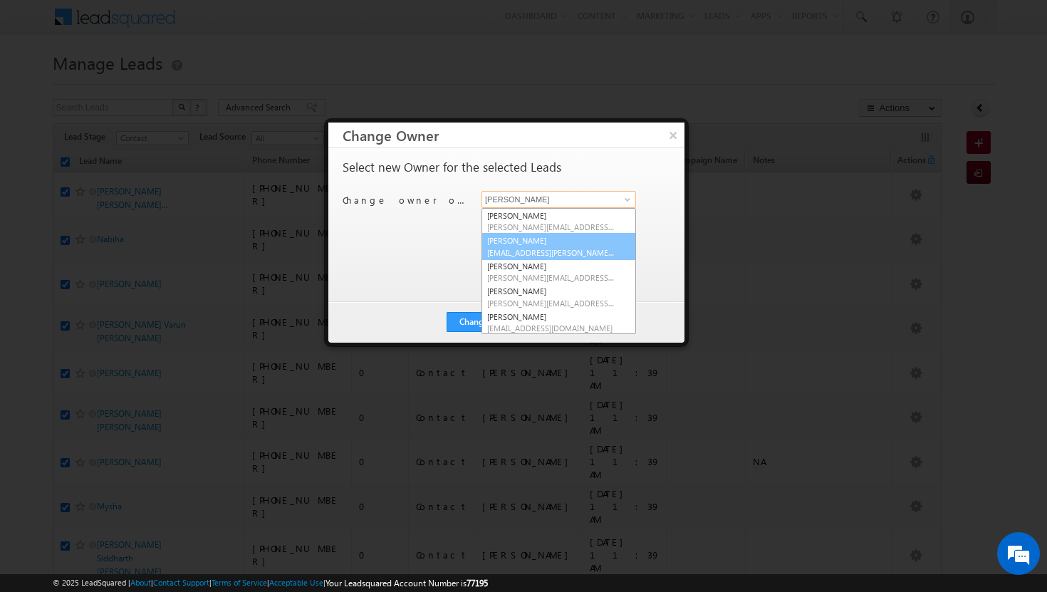
click at [593, 241] on link "Afeef Mohammad [EMAIL_ADDRESS][PERSON_NAME][DOMAIN_NAME]" at bounding box center [559, 246] width 155 height 27
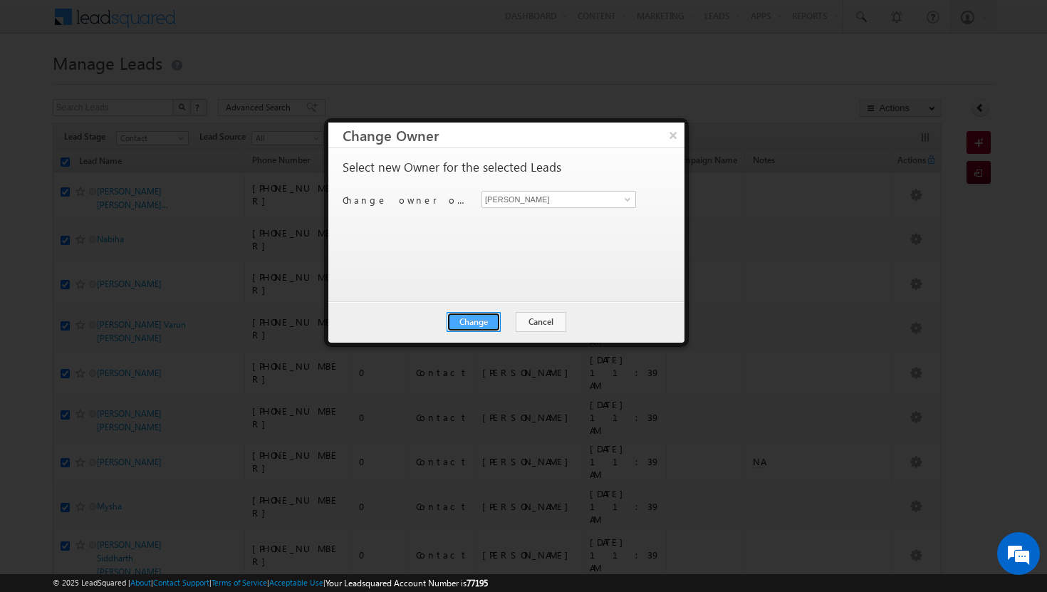
click at [489, 315] on button "Change" at bounding box center [474, 322] width 54 height 20
click at [504, 320] on button "Close" at bounding box center [509, 322] width 46 height 20
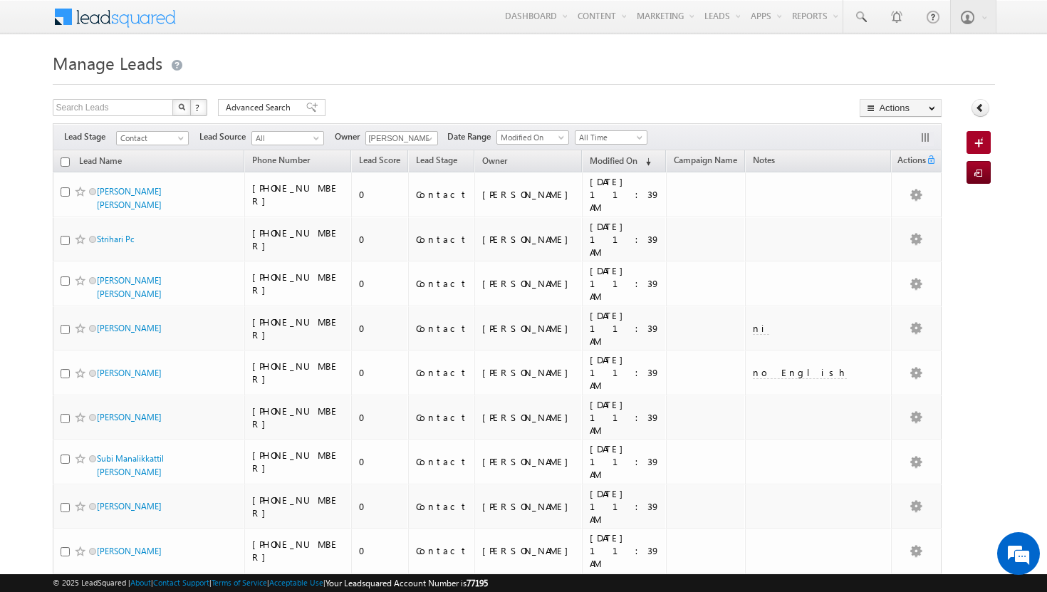
click at [66, 162] on input "checkbox" at bounding box center [65, 161] width 9 height 9
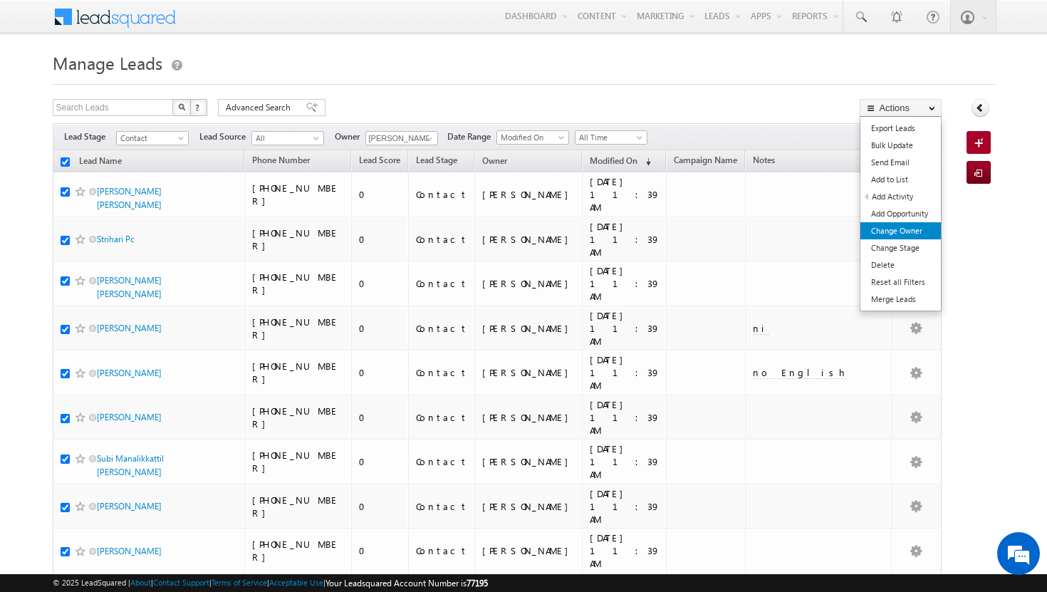
click at [917, 233] on link "Change Owner" at bounding box center [901, 230] width 80 height 17
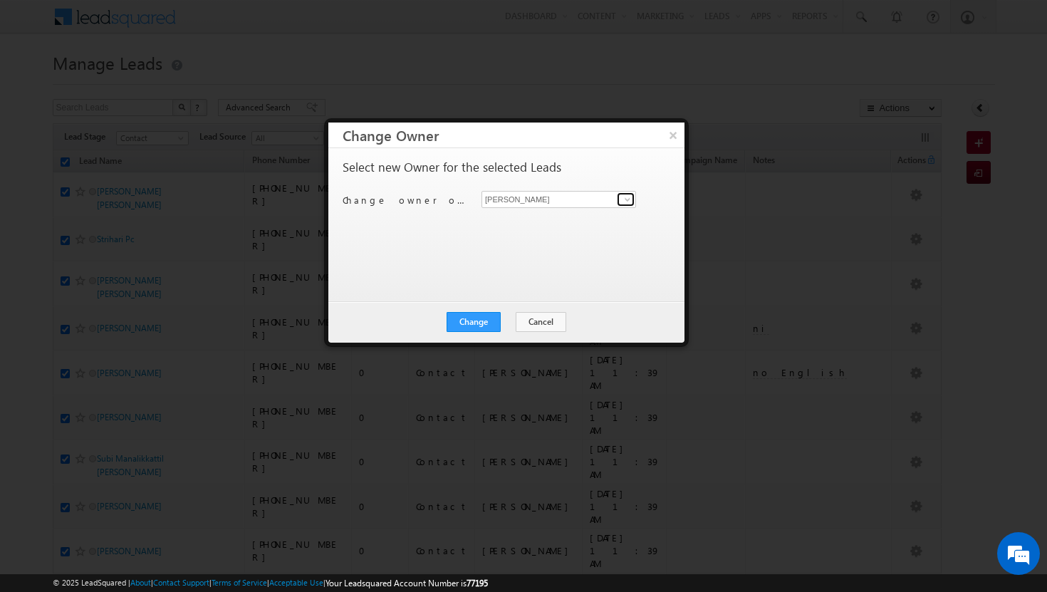
click at [625, 200] on span at bounding box center [627, 199] width 11 height 11
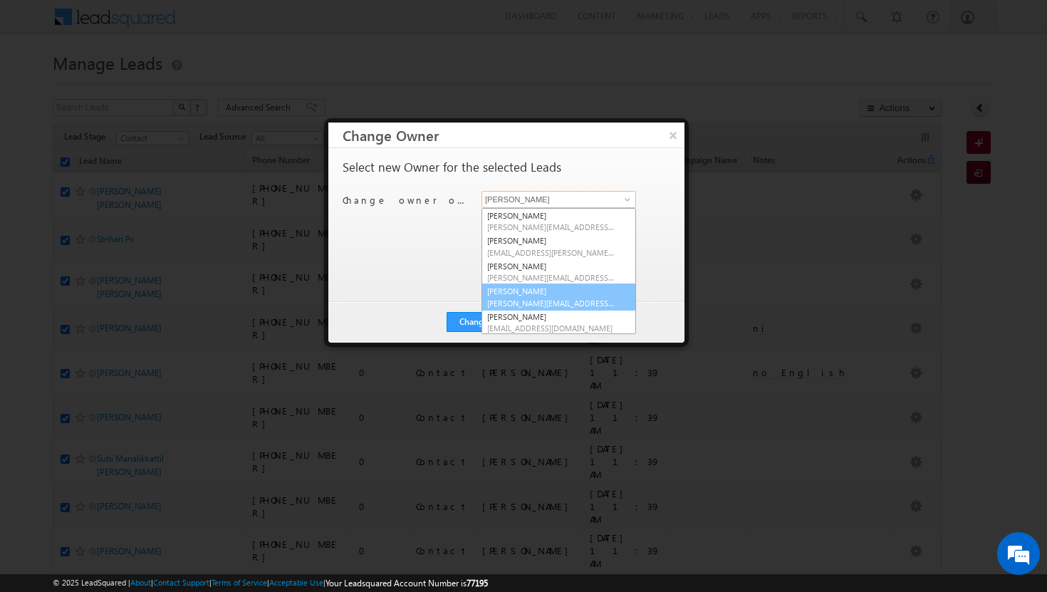
click at [565, 292] on link "[PERSON_NAME] Tp [EMAIL_ADDRESS][DOMAIN_NAME]" at bounding box center [559, 297] width 155 height 27
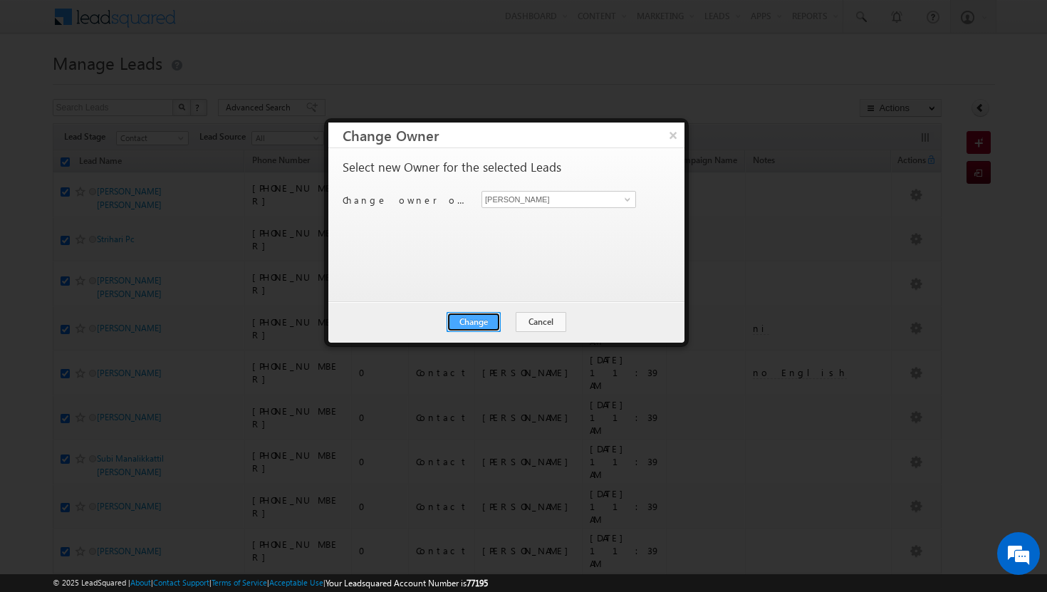
click at [475, 323] on button "Change" at bounding box center [474, 322] width 54 height 20
click at [502, 321] on button "Close" at bounding box center [509, 322] width 46 height 20
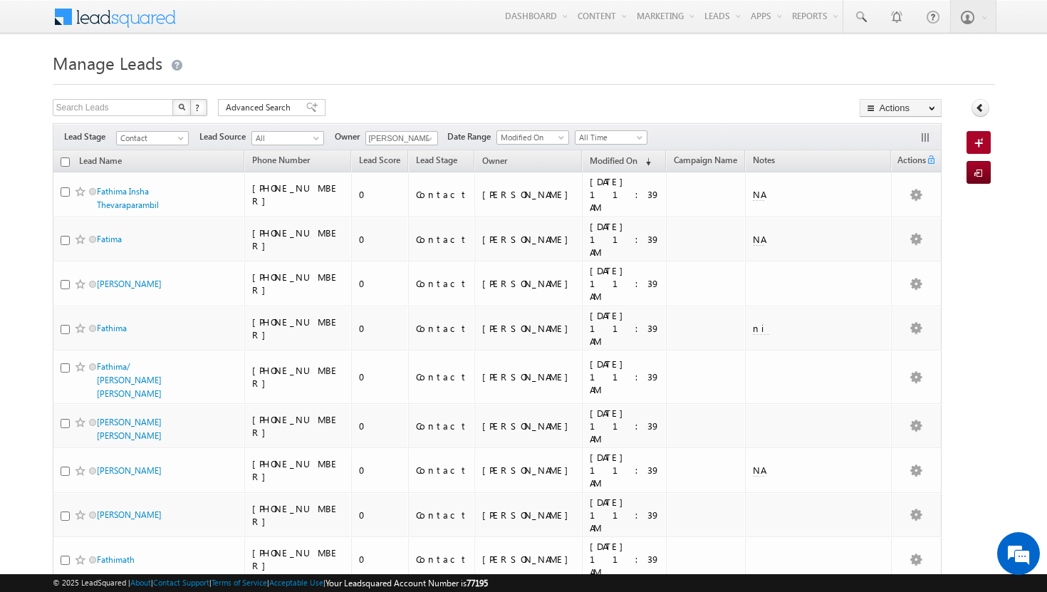
click at [66, 163] on input "checkbox" at bounding box center [65, 161] width 9 height 9
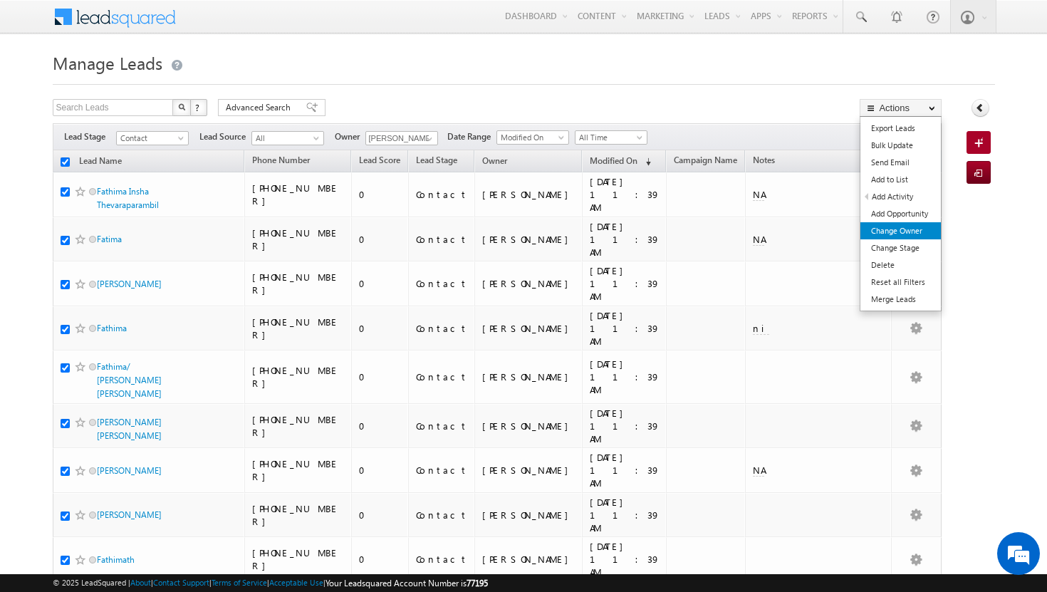
click at [909, 237] on link "Change Owner" at bounding box center [901, 230] width 80 height 17
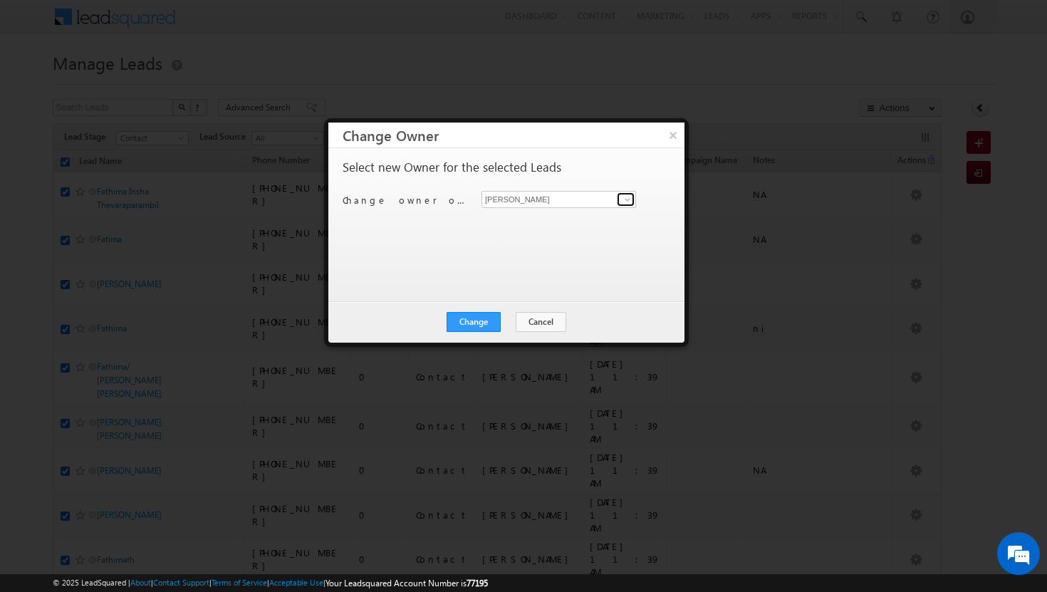
click at [628, 198] on span at bounding box center [627, 199] width 11 height 11
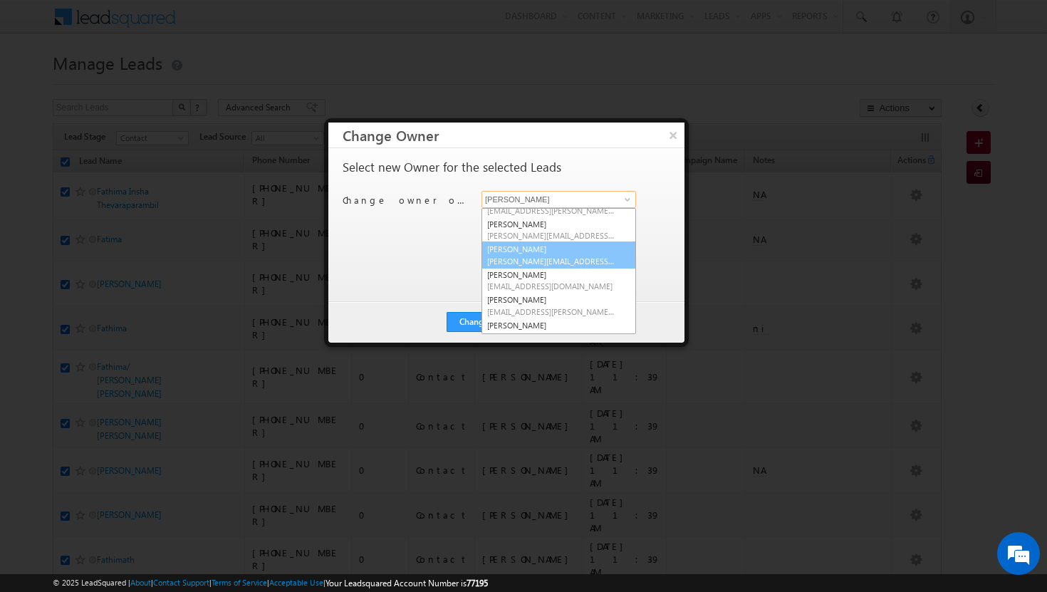
scroll to position [43, 0]
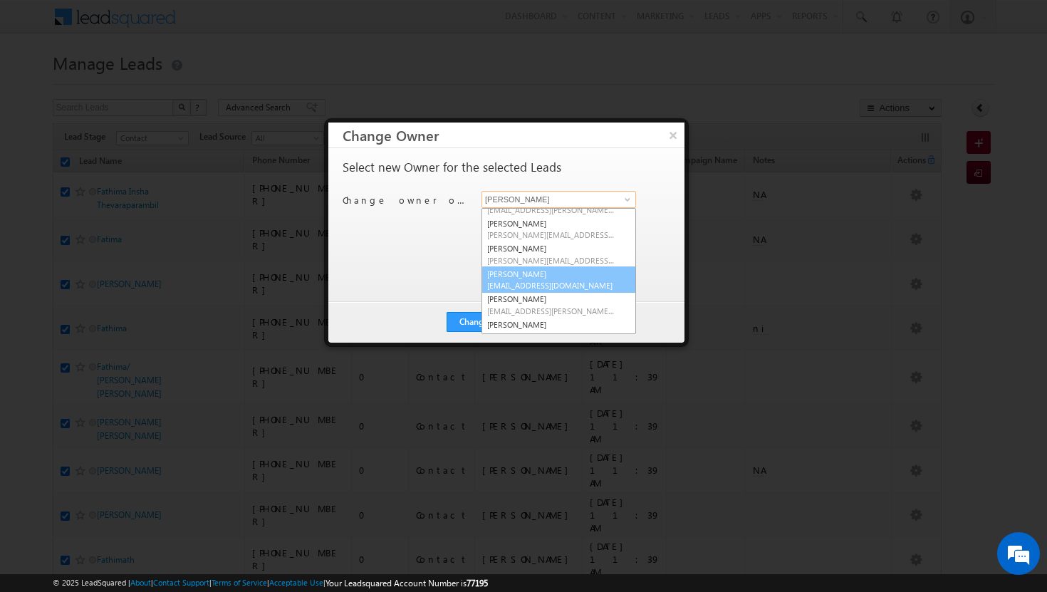
click at [540, 276] on link "[PERSON_NAME] [PERSON_NAME][EMAIL_ADDRESS][DOMAIN_NAME]" at bounding box center [559, 279] width 155 height 27
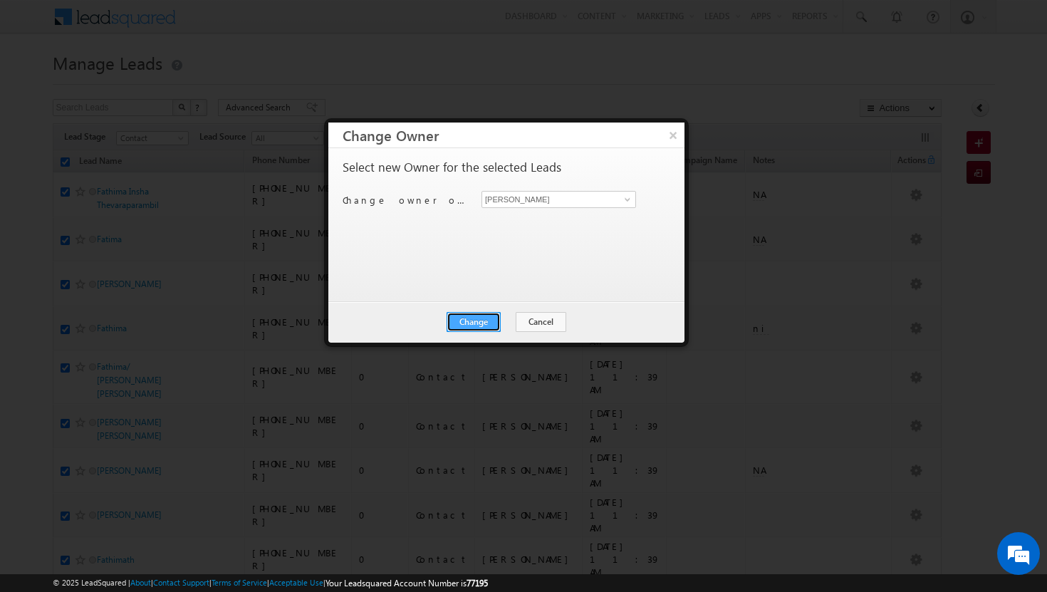
click at [482, 321] on button "Change" at bounding box center [474, 322] width 54 height 20
click at [514, 321] on button "Close" at bounding box center [509, 322] width 46 height 20
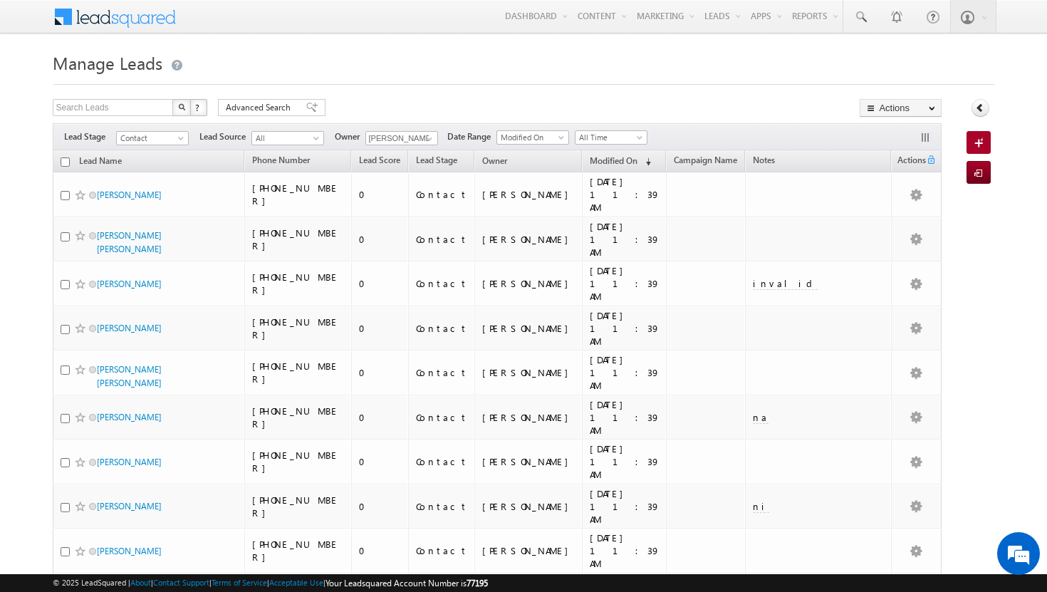
click at [66, 161] on input "checkbox" at bounding box center [65, 161] width 9 height 9
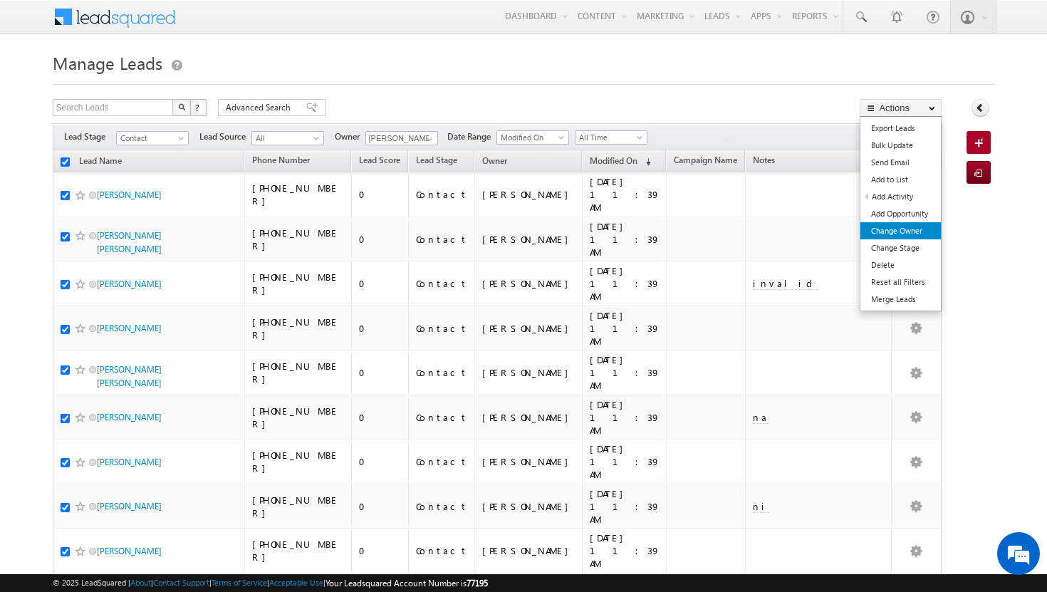
click at [920, 227] on link "Change Owner" at bounding box center [901, 230] width 80 height 17
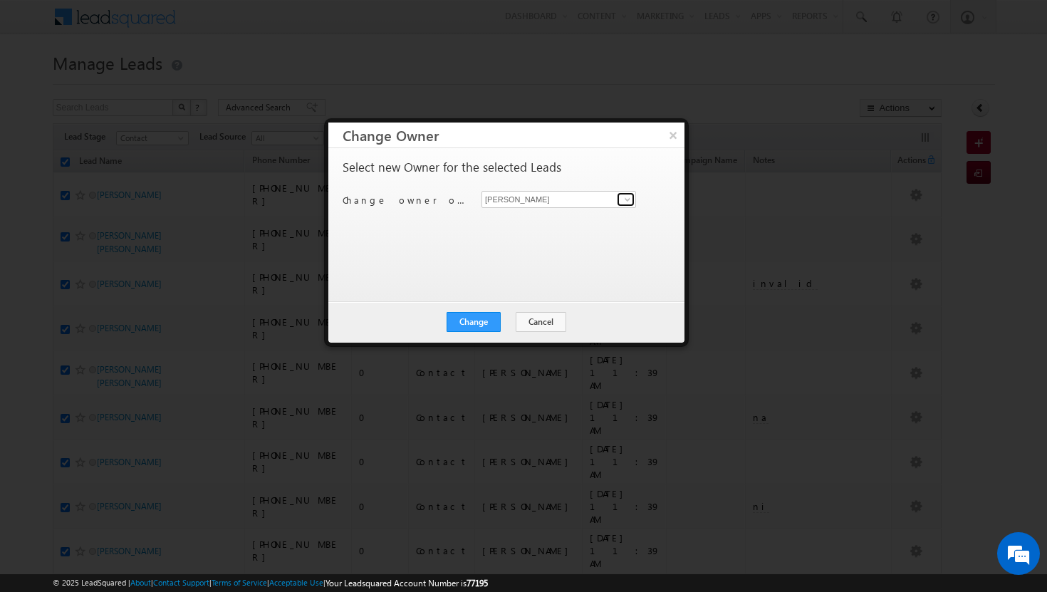
click at [629, 202] on span at bounding box center [627, 199] width 11 height 11
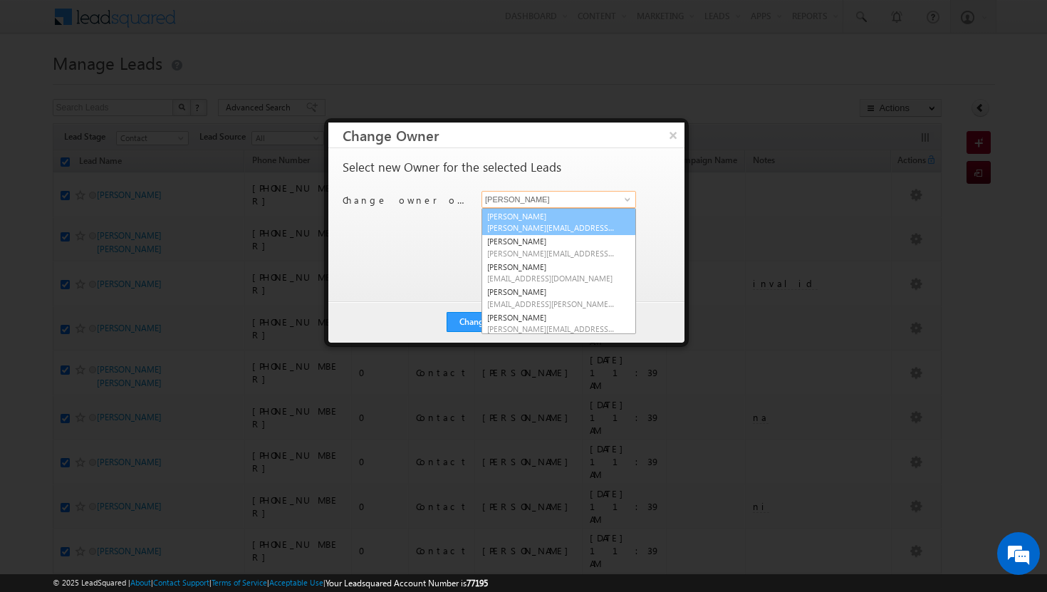
scroll to position [66, 0]
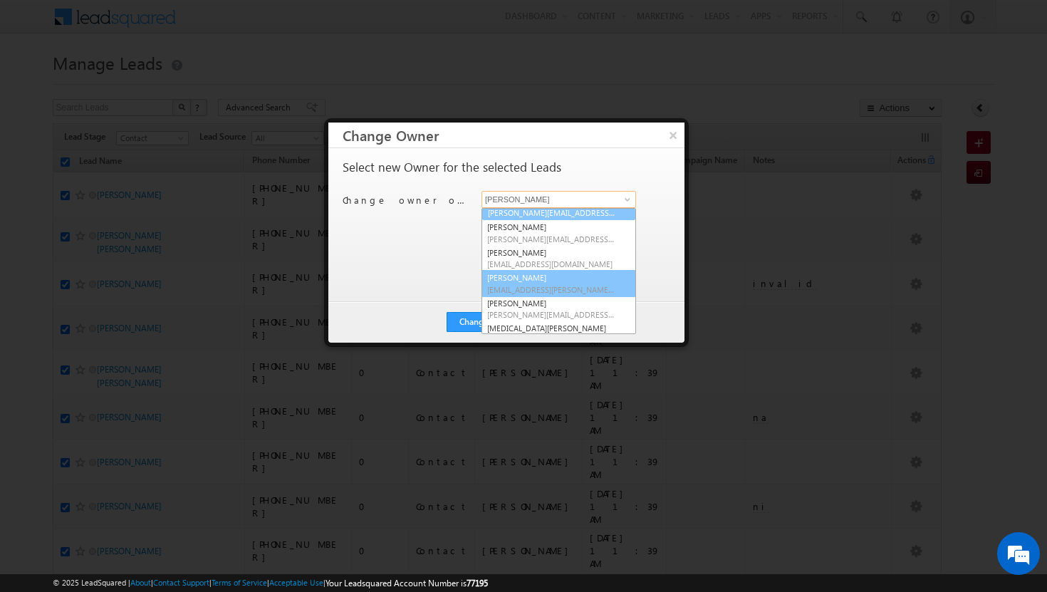
click at [593, 276] on link "[PERSON_NAME] [PERSON_NAME][EMAIL_ADDRESS][PERSON_NAME][DOMAIN_NAME]" at bounding box center [559, 283] width 155 height 27
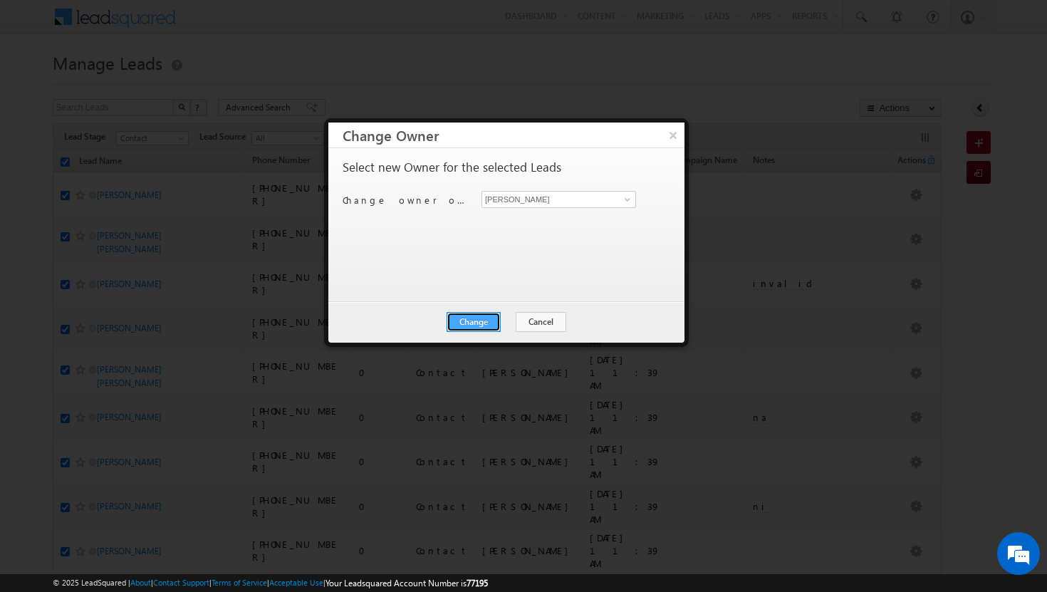
click at [471, 327] on button "Change" at bounding box center [474, 322] width 54 height 20
click at [504, 322] on button "Close" at bounding box center [509, 322] width 46 height 20
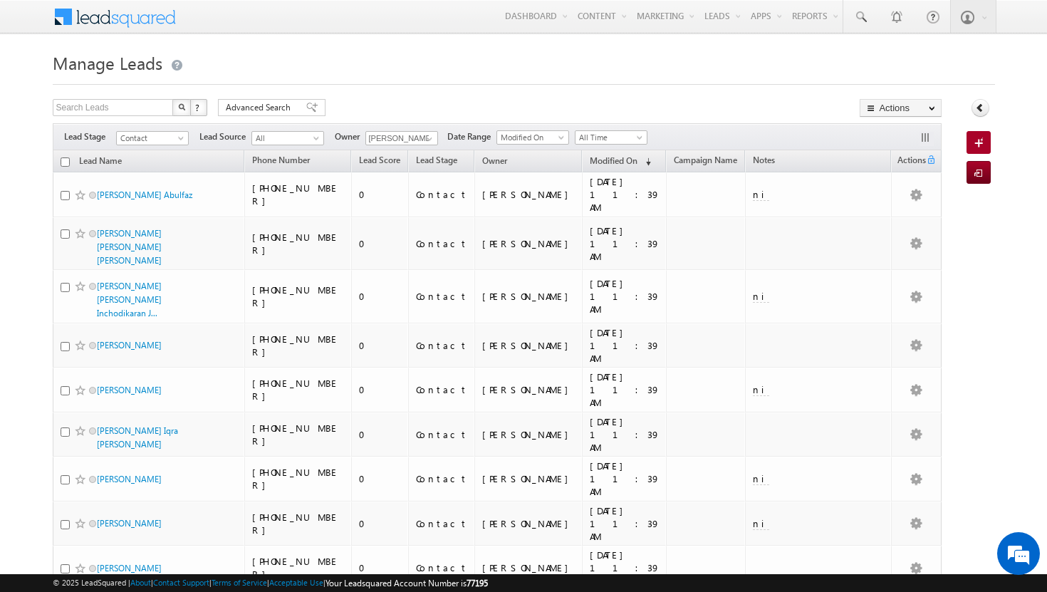
click at [66, 165] on input "checkbox" at bounding box center [65, 161] width 9 height 9
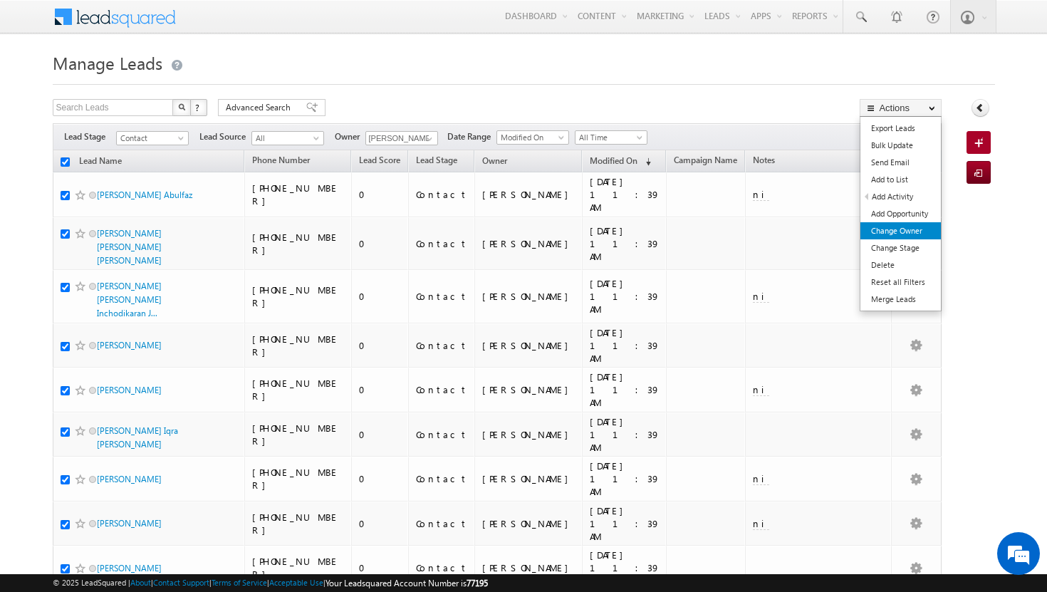
click at [909, 234] on link "Change Owner" at bounding box center [901, 230] width 80 height 17
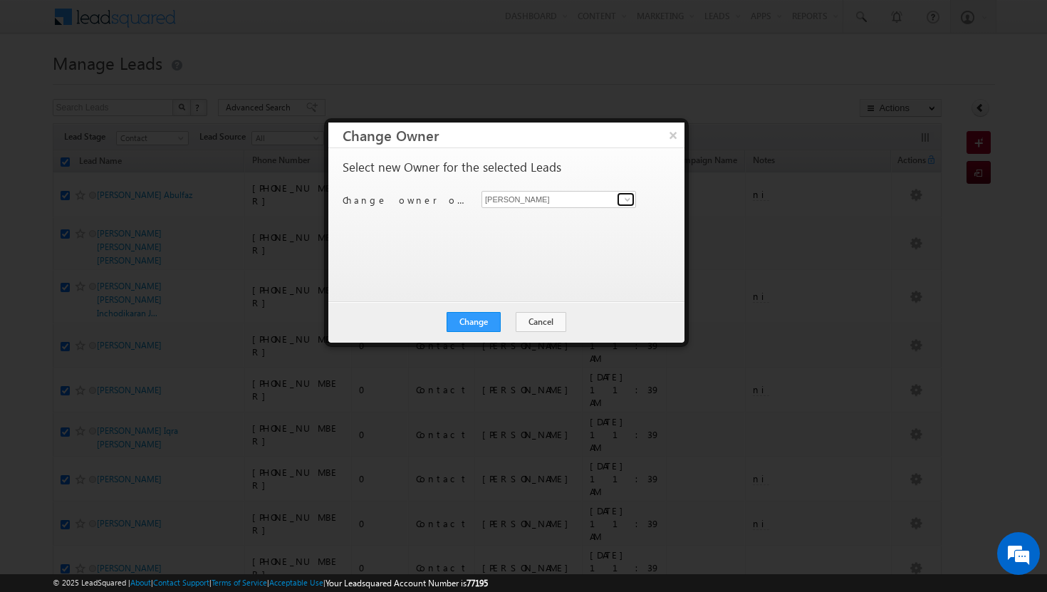
click at [625, 202] on span at bounding box center [627, 199] width 11 height 11
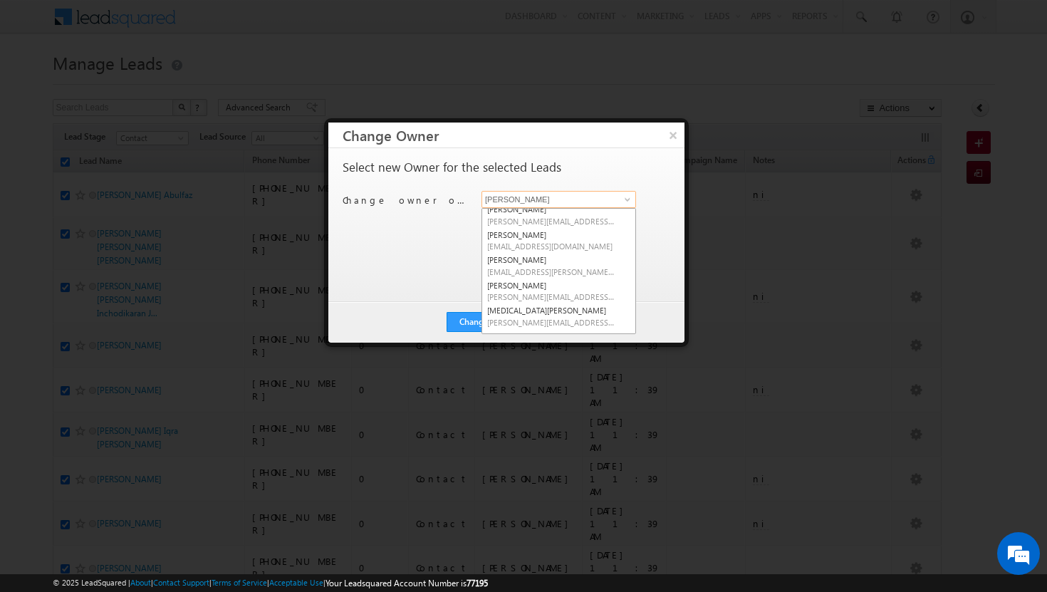
scroll to position [128, 0]
click at [581, 269] on link "[MEDICAL_DATA][PERSON_NAME] [MEDICAL_DATA][PERSON_NAME][EMAIL_ADDRESS][DOMAIN_N…" at bounding box center [559, 271] width 155 height 27
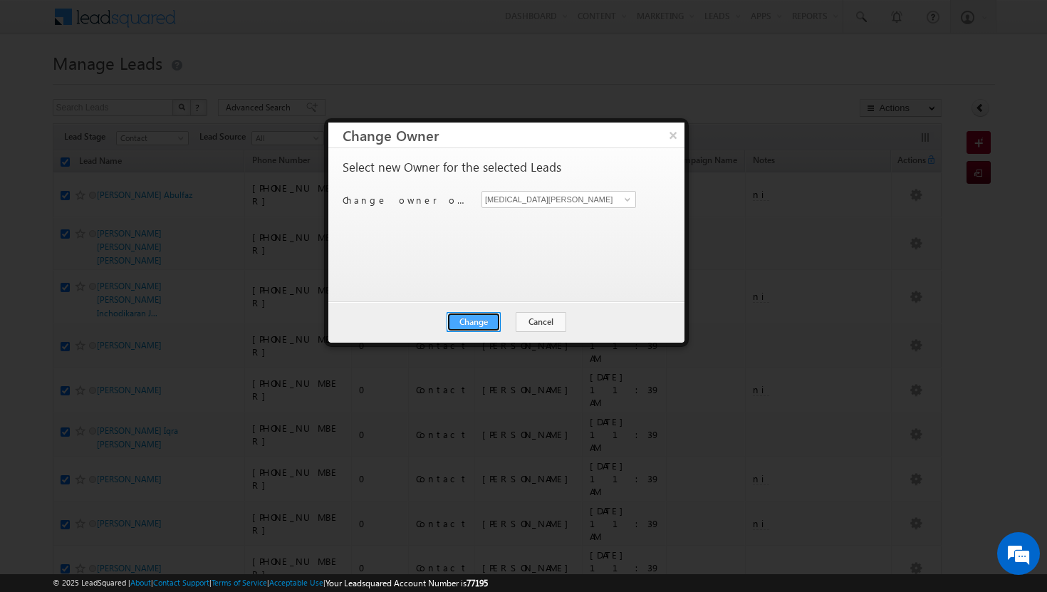
click at [487, 321] on button "Change" at bounding box center [474, 322] width 54 height 20
click at [504, 324] on button "Close" at bounding box center [509, 322] width 46 height 20
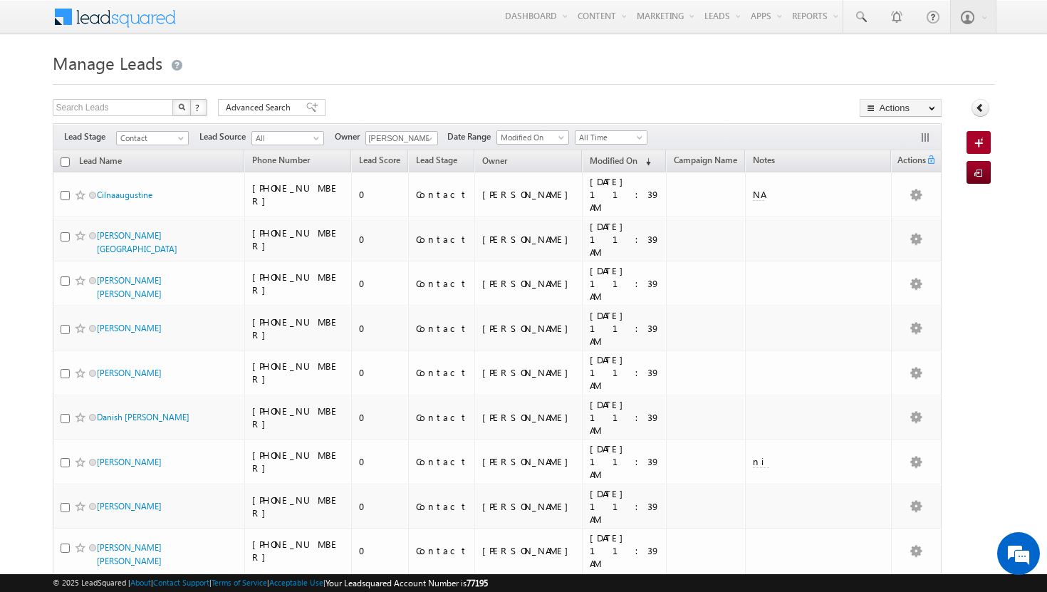
click at [66, 159] on input "checkbox" at bounding box center [65, 161] width 9 height 9
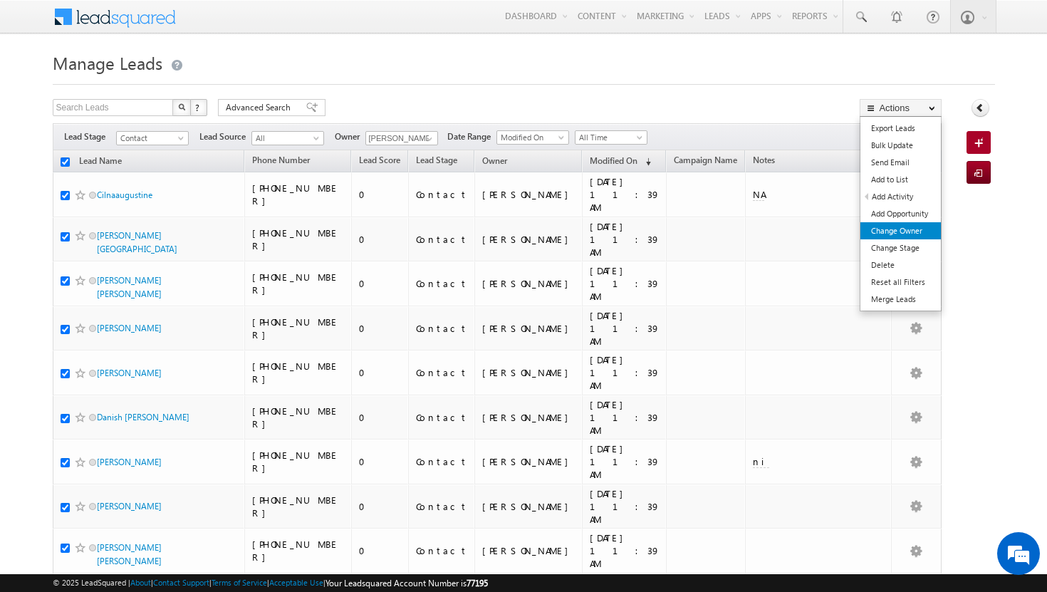
click at [903, 227] on link "Change Owner" at bounding box center [901, 230] width 80 height 17
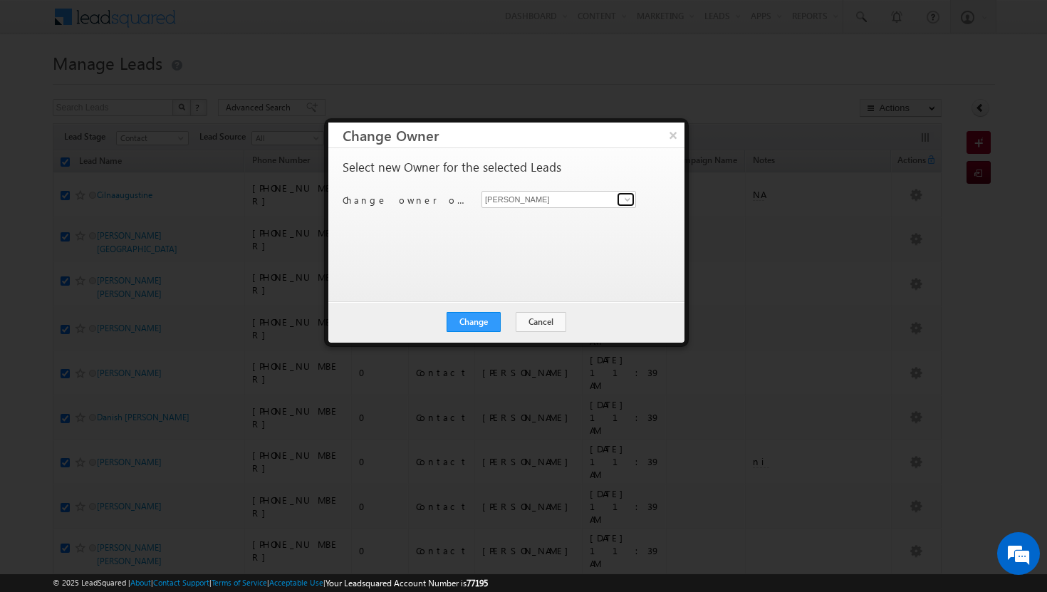
click at [626, 198] on span at bounding box center [627, 199] width 11 height 11
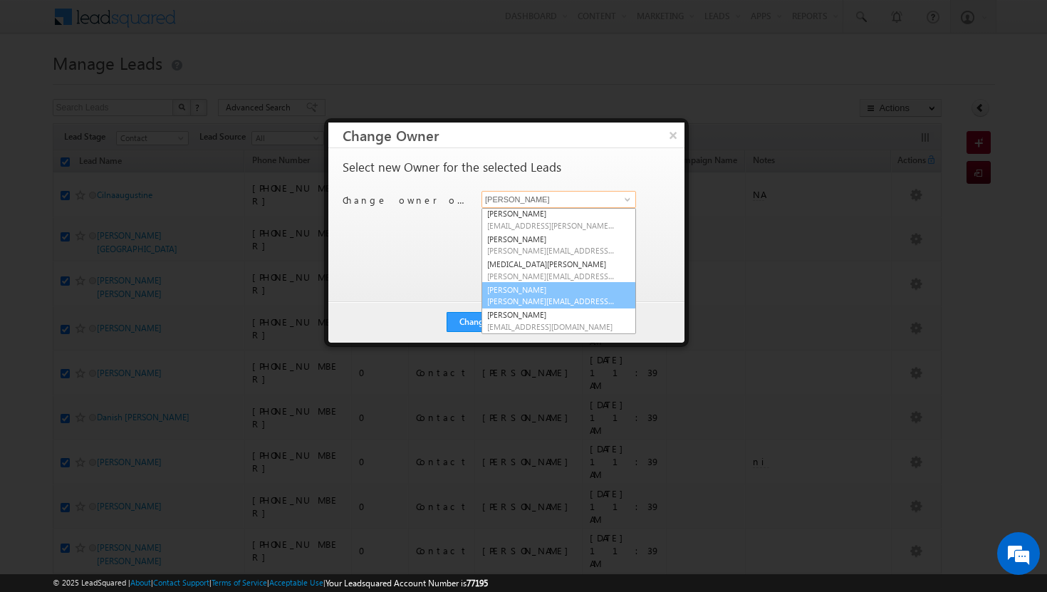
click at [571, 288] on link "[PERSON_NAME] [PERSON_NAME][EMAIL_ADDRESS][DOMAIN_NAME]" at bounding box center [559, 295] width 155 height 27
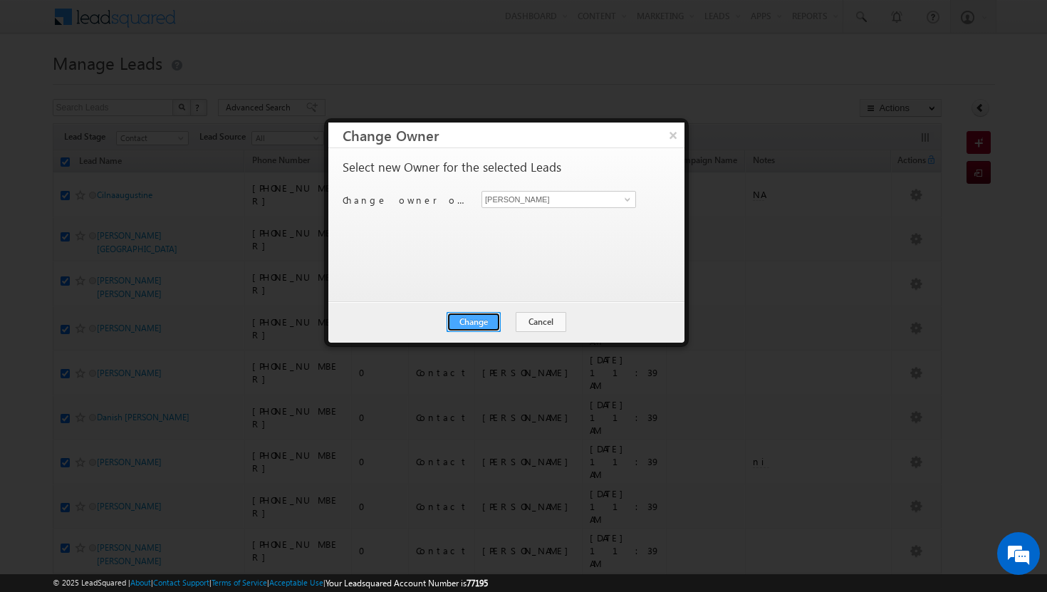
click at [474, 323] on button "Change" at bounding box center [474, 322] width 54 height 20
click at [501, 321] on button "Close" at bounding box center [509, 322] width 46 height 20
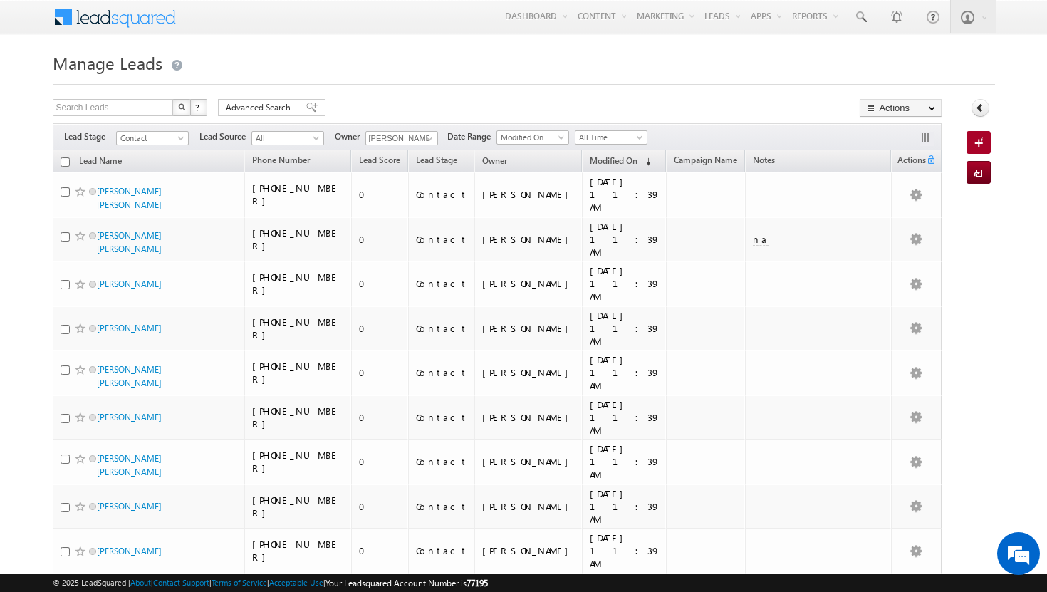
click at [67, 164] on input "checkbox" at bounding box center [65, 161] width 9 height 9
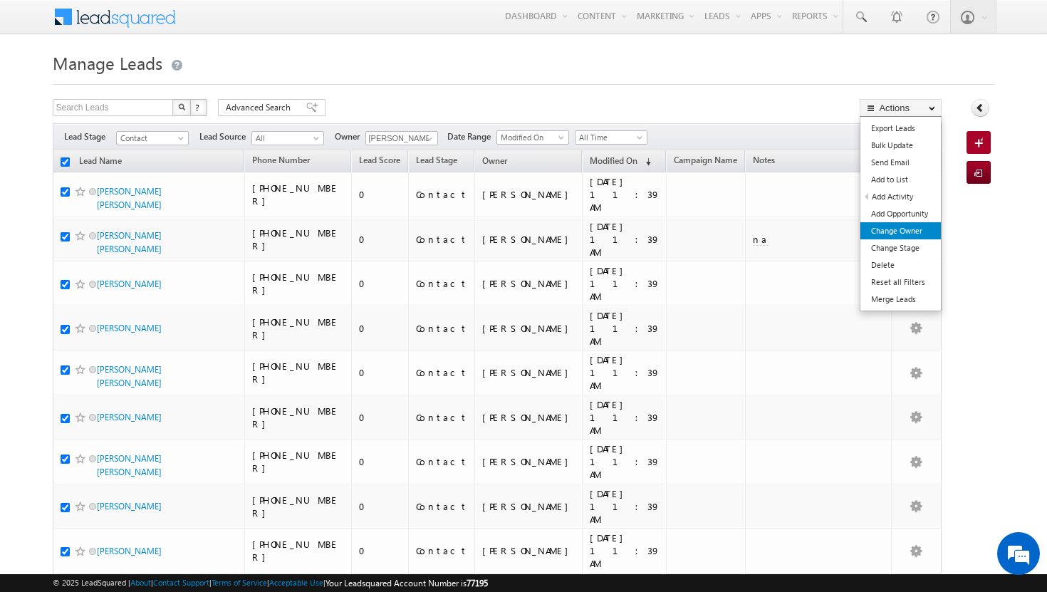
click at [890, 236] on link "Change Owner" at bounding box center [901, 230] width 80 height 17
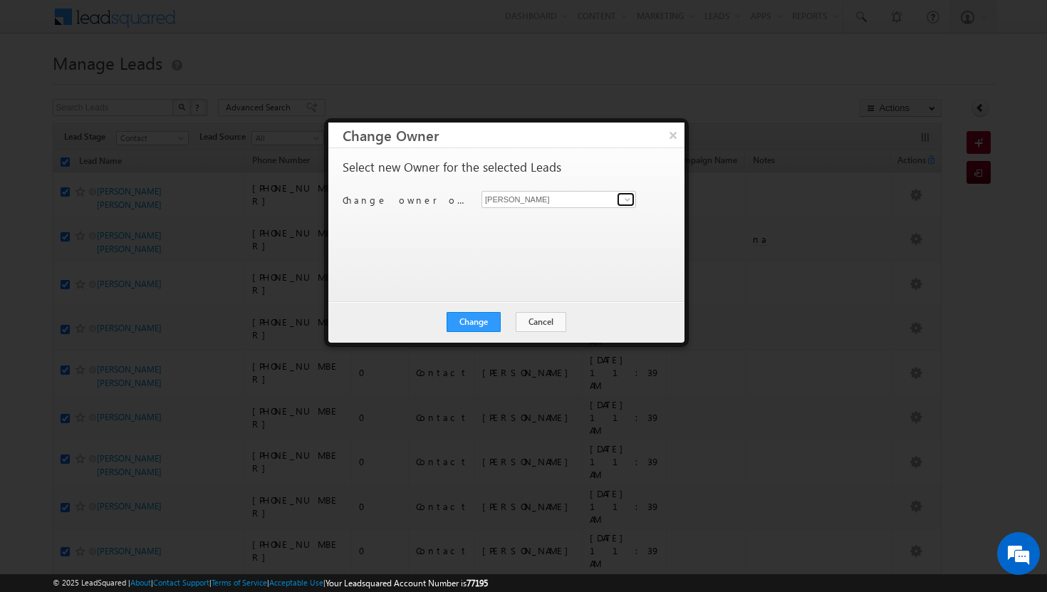
click at [626, 199] on span at bounding box center [627, 199] width 11 height 11
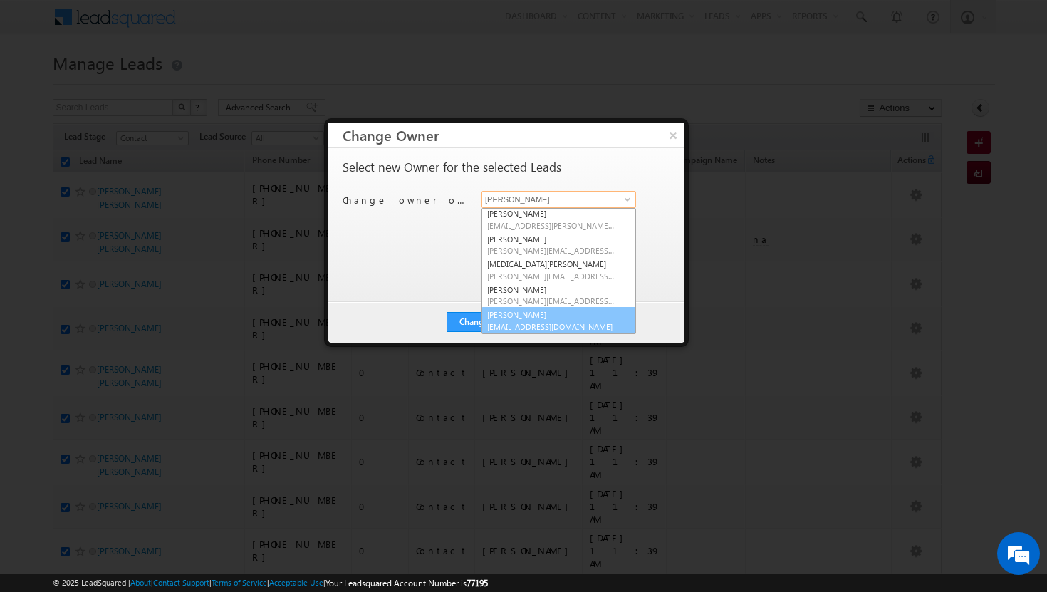
scroll to position [129, 0]
click at [556, 323] on span "[EMAIL_ADDRESS][DOMAIN_NAME]" at bounding box center [551, 326] width 128 height 11
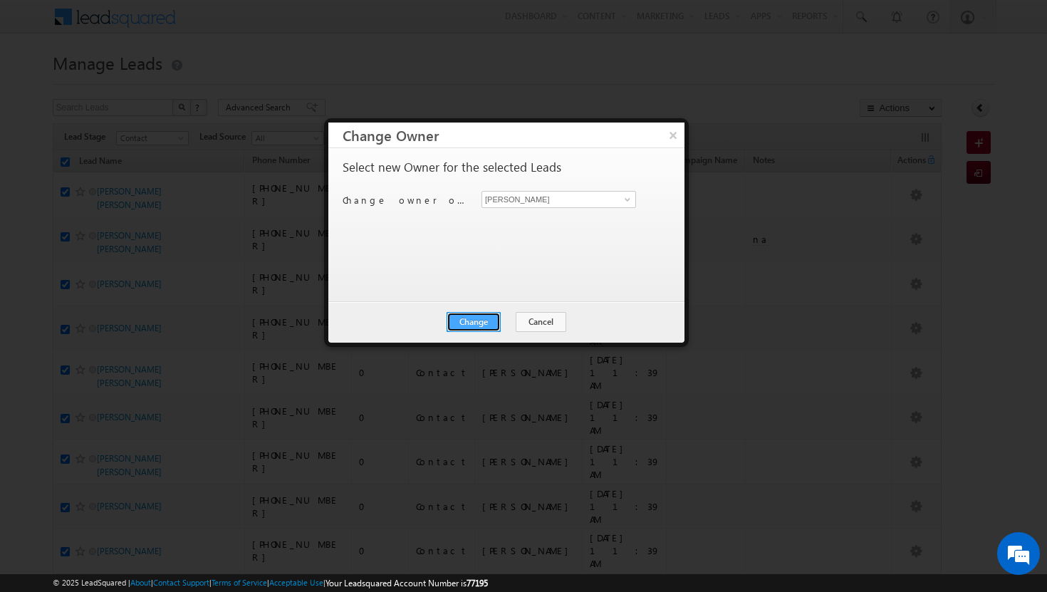
click at [494, 323] on button "Change" at bounding box center [474, 322] width 54 height 20
click at [509, 319] on button "Close" at bounding box center [509, 322] width 46 height 20
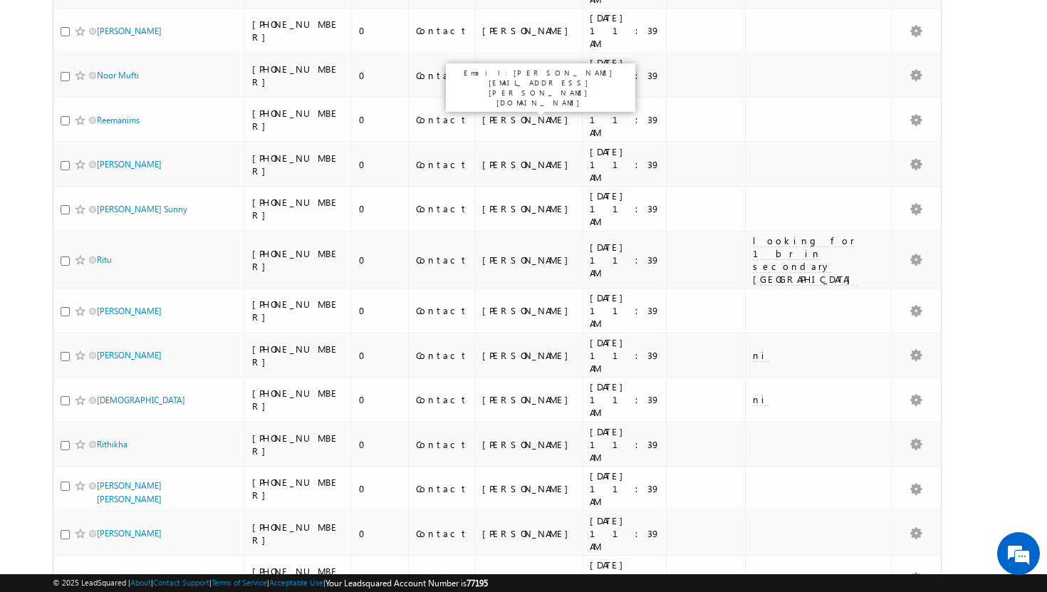
scroll to position [2993, 0]
